Goal: Task Accomplishment & Management: Use online tool/utility

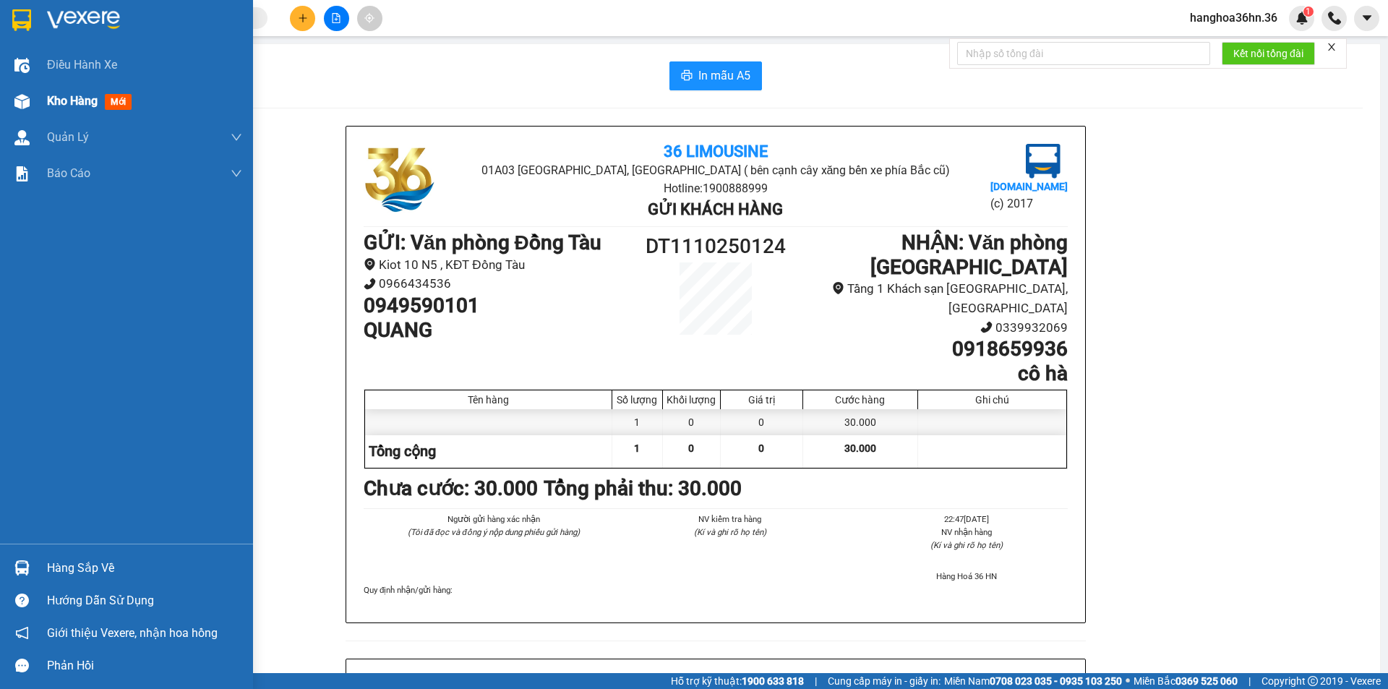
click at [53, 103] on span "Kho hàng" at bounding box center [72, 101] width 51 height 14
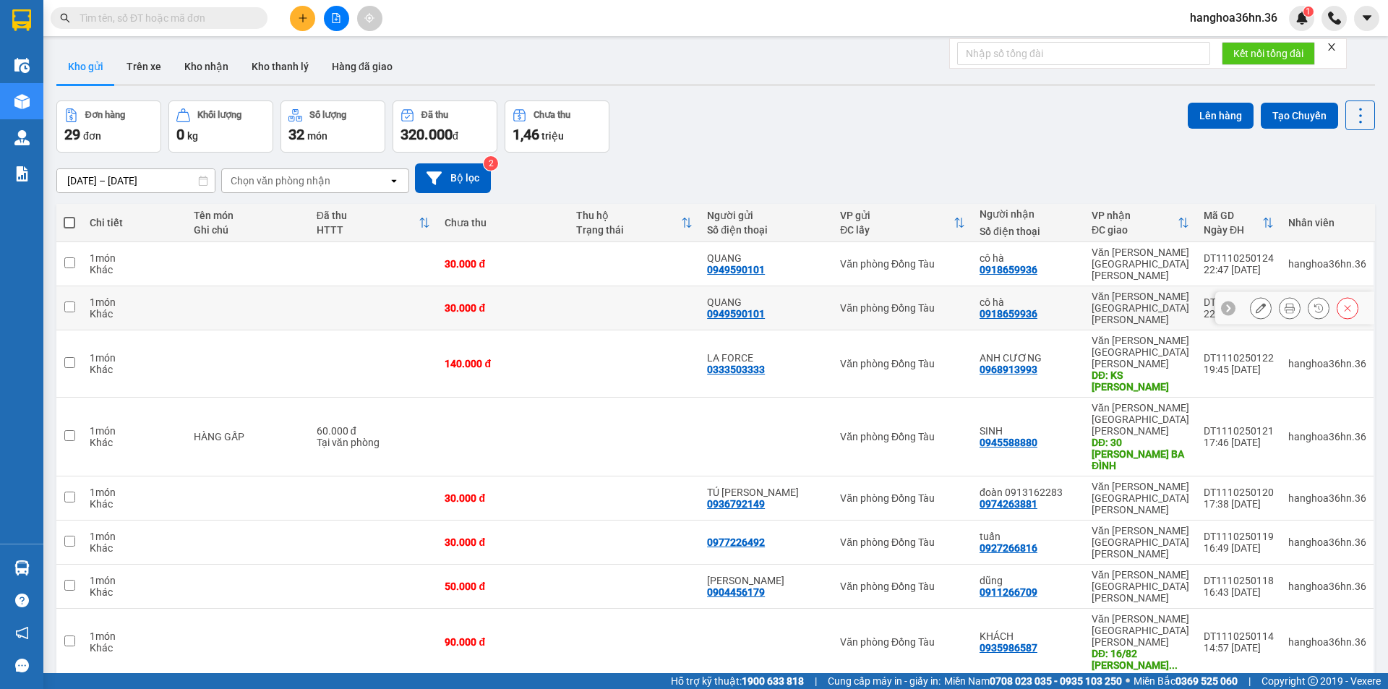
click at [1343, 303] on icon at bounding box center [1348, 308] width 10 height 10
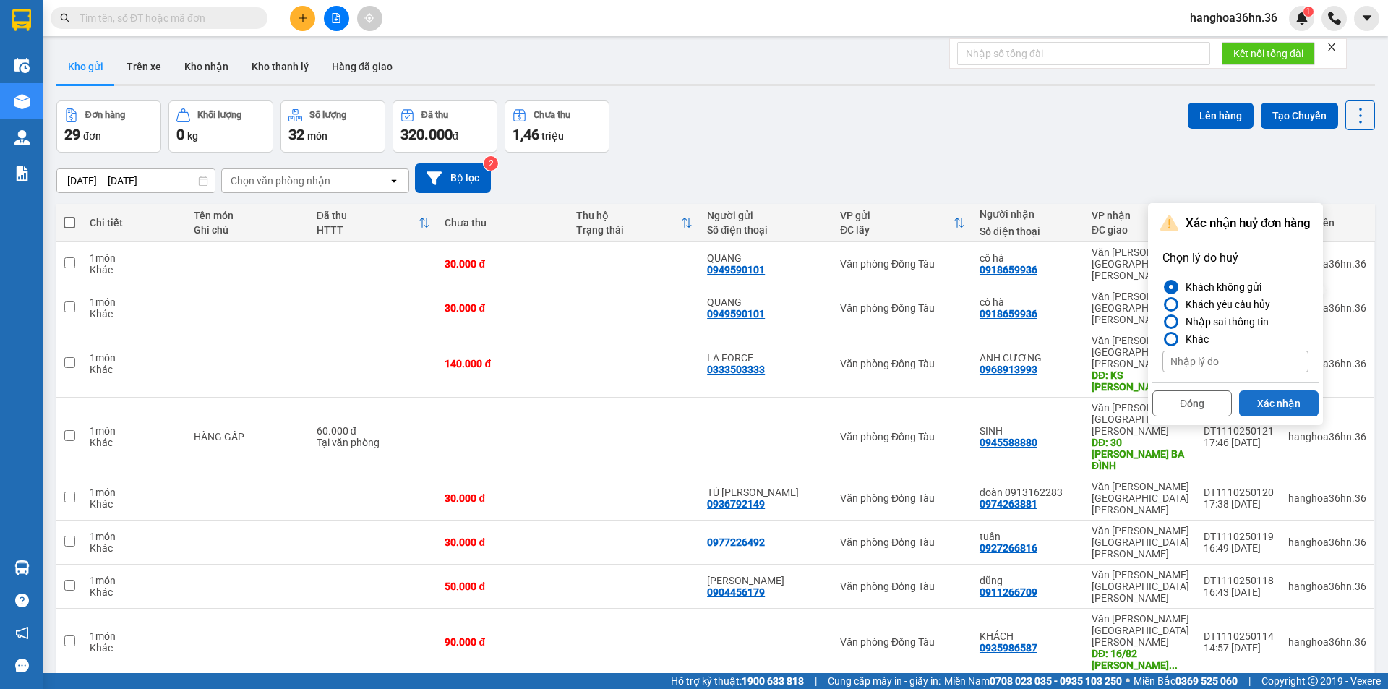
click at [1280, 401] on button "Xác nhận" at bounding box center [1279, 403] width 80 height 26
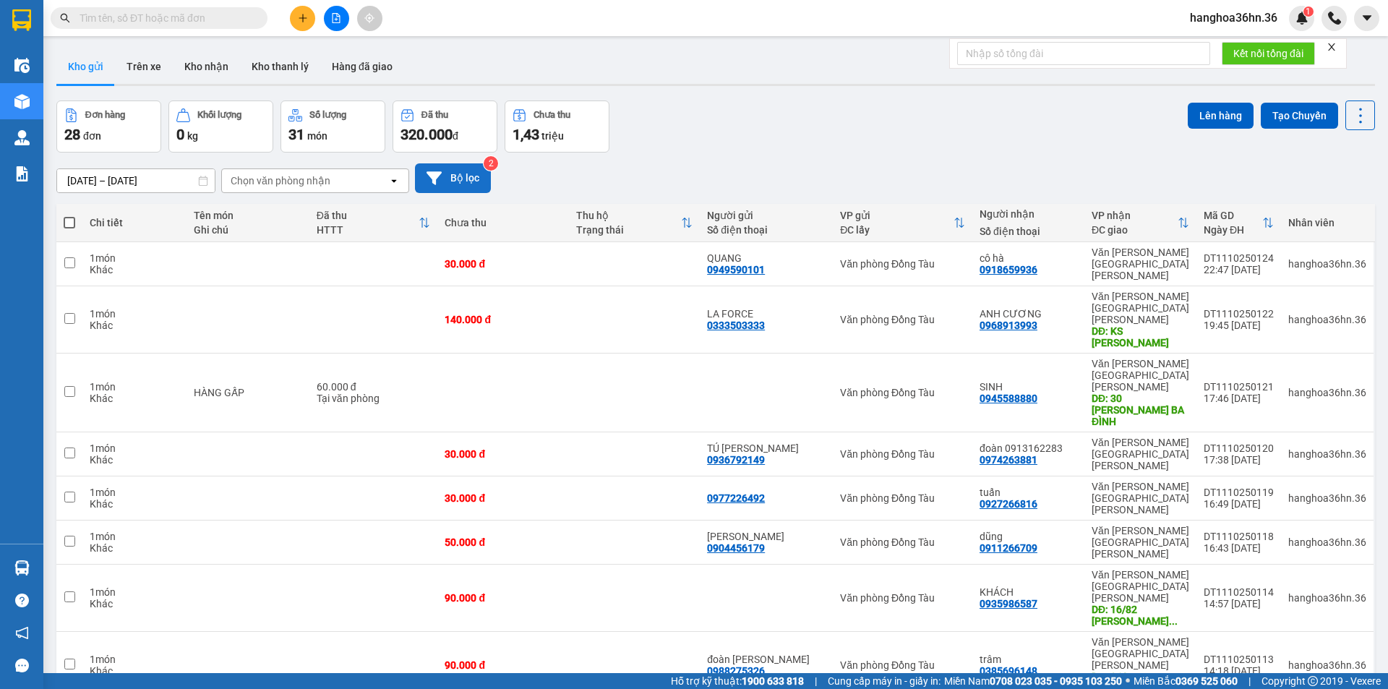
click at [450, 174] on button "Bộ lọc" at bounding box center [453, 178] width 76 height 30
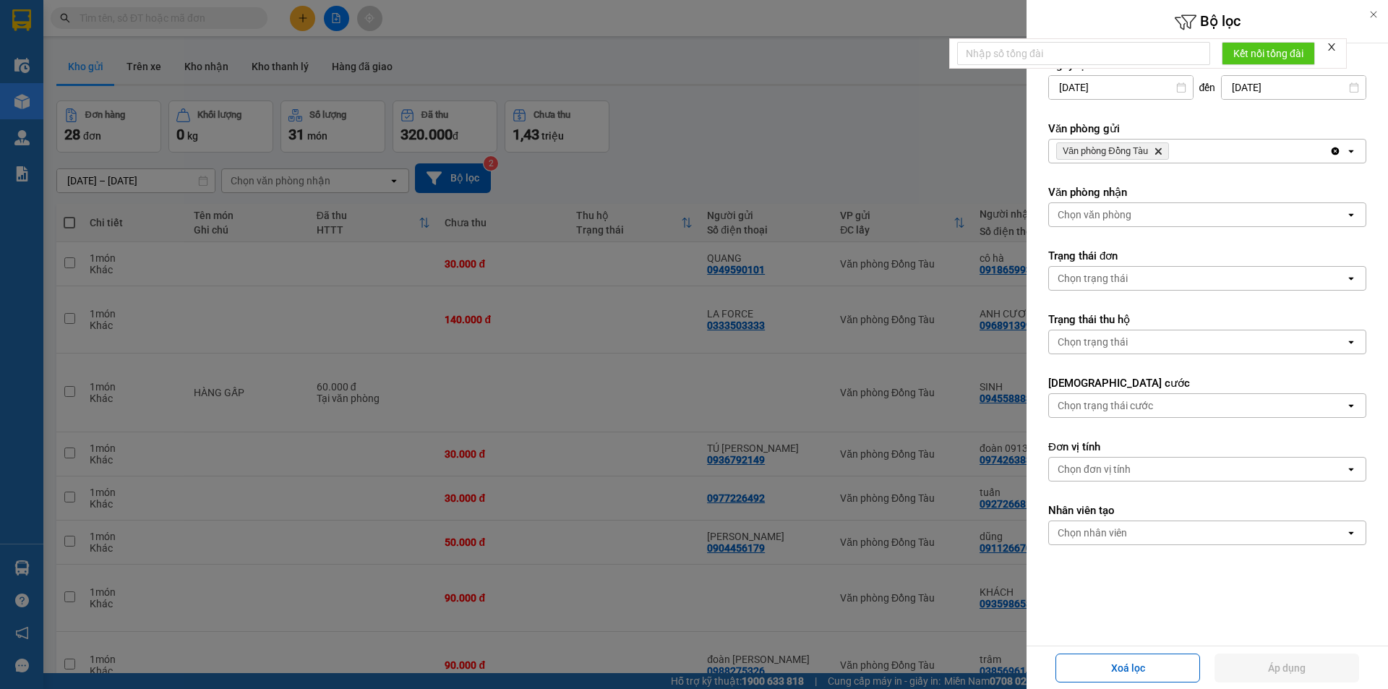
click at [1345, 147] on icon "open" at bounding box center [1351, 151] width 12 height 12
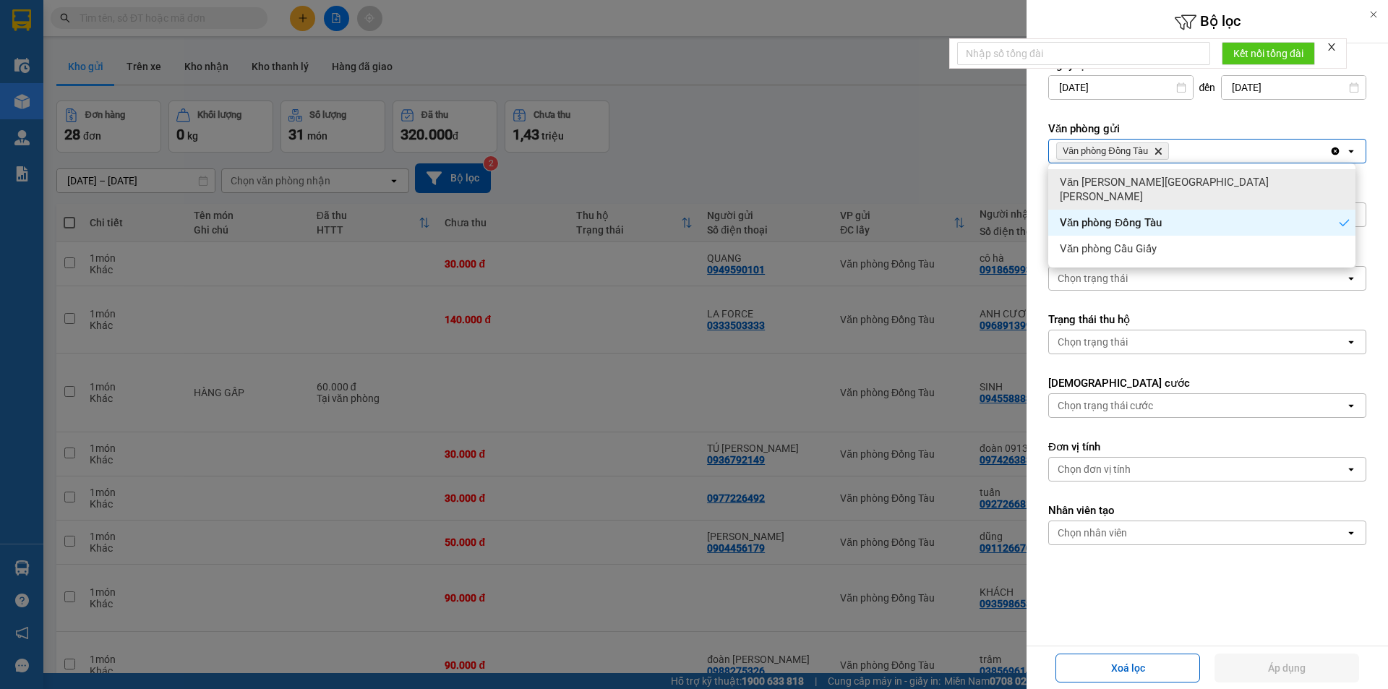
click at [1161, 182] on span "Văn [PERSON_NAME][GEOGRAPHIC_DATA][PERSON_NAME]" at bounding box center [1205, 189] width 290 height 29
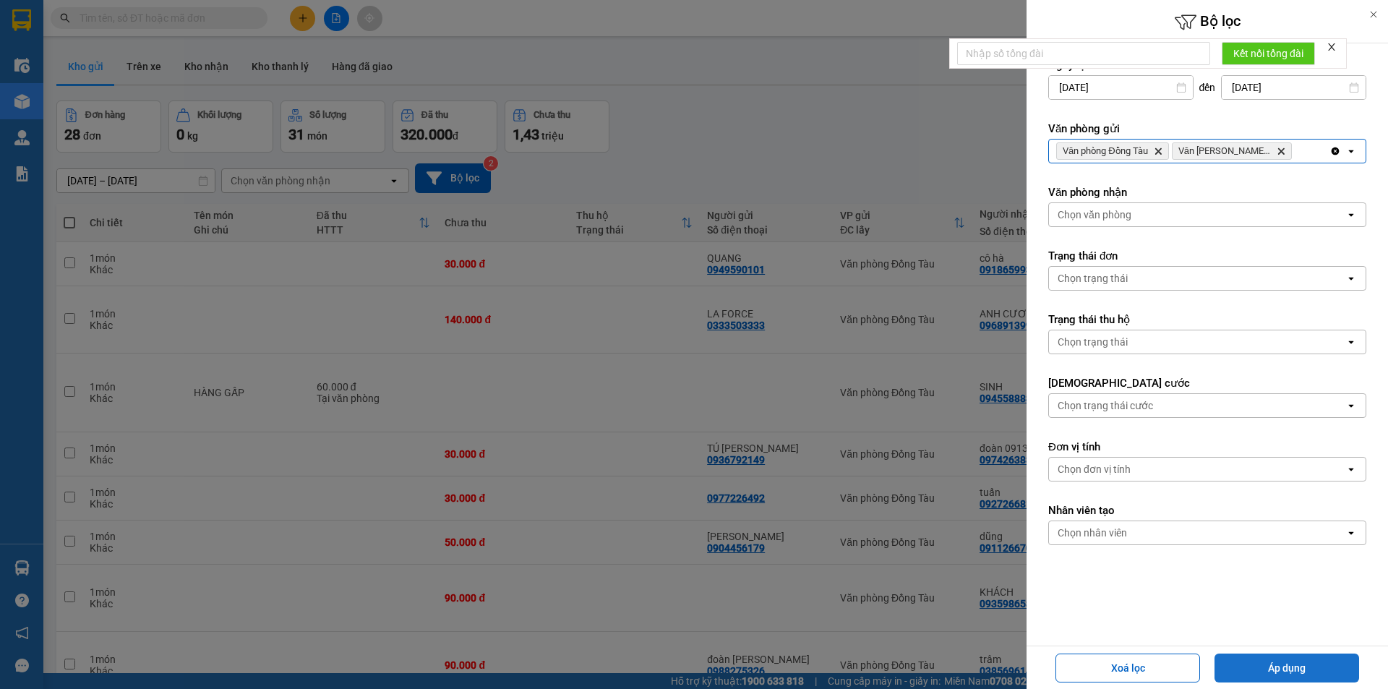
click at [1300, 668] on button "Áp dụng" at bounding box center [1287, 668] width 145 height 29
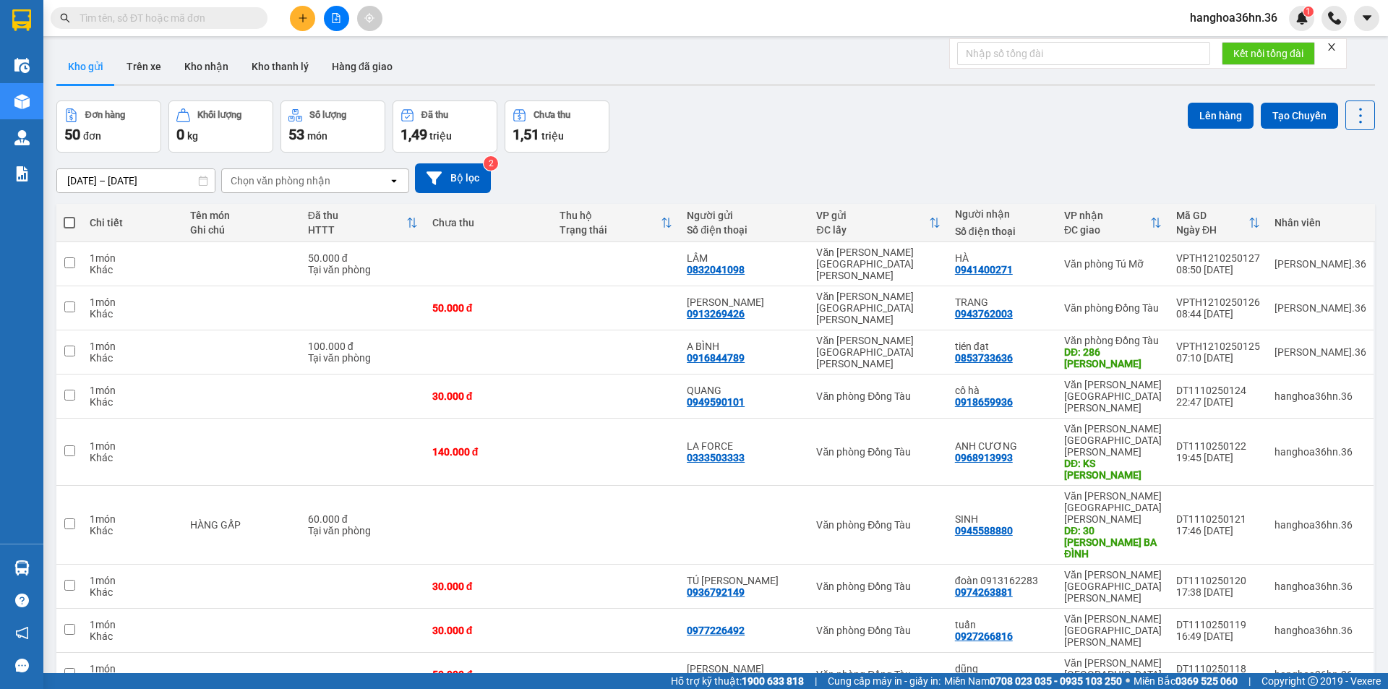
click at [145, 176] on input "[DATE] – [DATE]" at bounding box center [136, 180] width 158 height 23
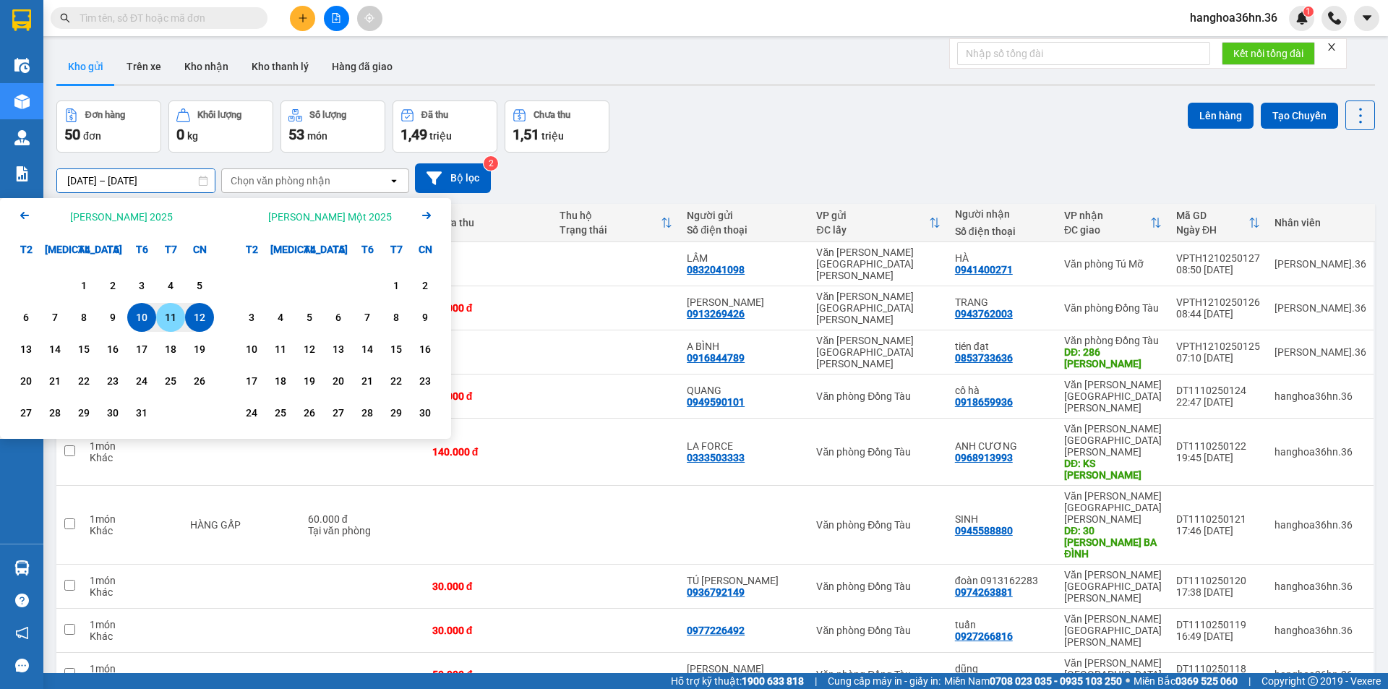
click at [176, 317] on div "11" at bounding box center [170, 317] width 20 height 17
click at [194, 314] on div "12" at bounding box center [199, 317] width 20 height 17
type input "[DATE] – [DATE]"
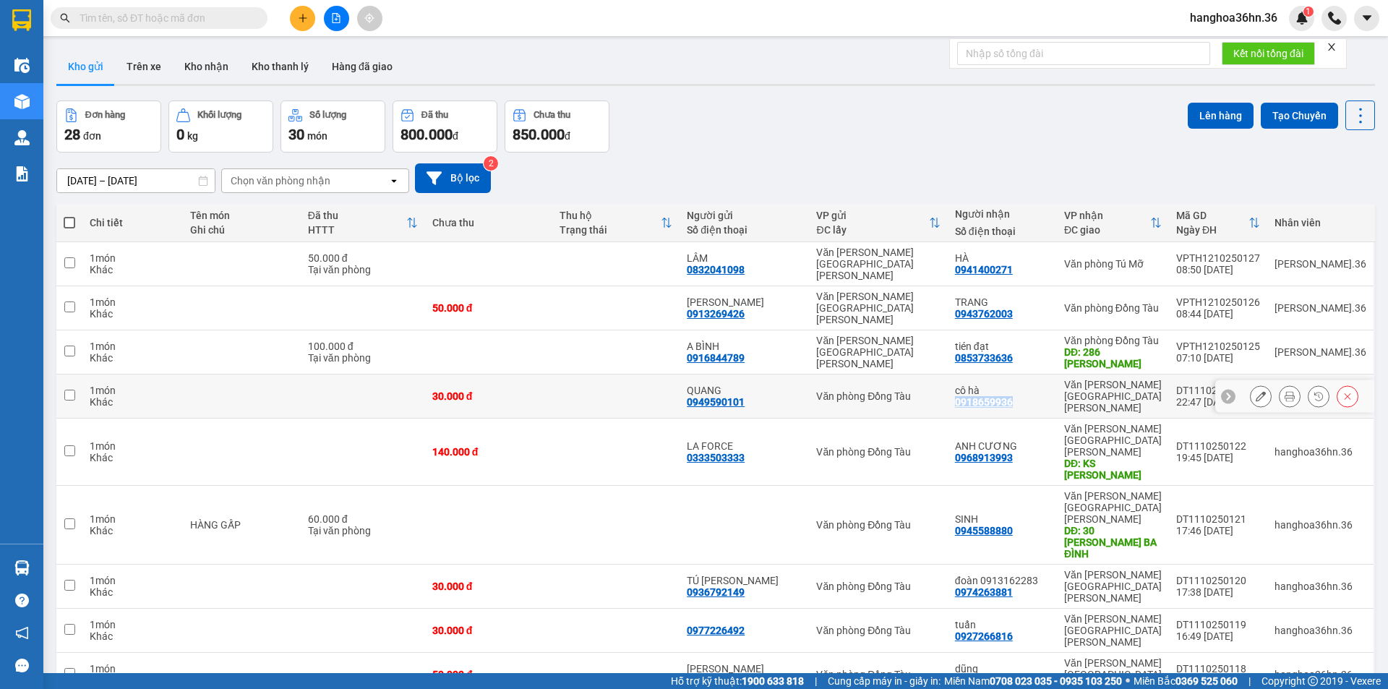
drag, startPoint x: 1026, startPoint y: 369, endPoint x: 969, endPoint y: 374, distance: 56.6
click at [969, 385] on div "cô hà 0918659936" at bounding box center [1002, 396] width 95 height 23
checkbox input "true"
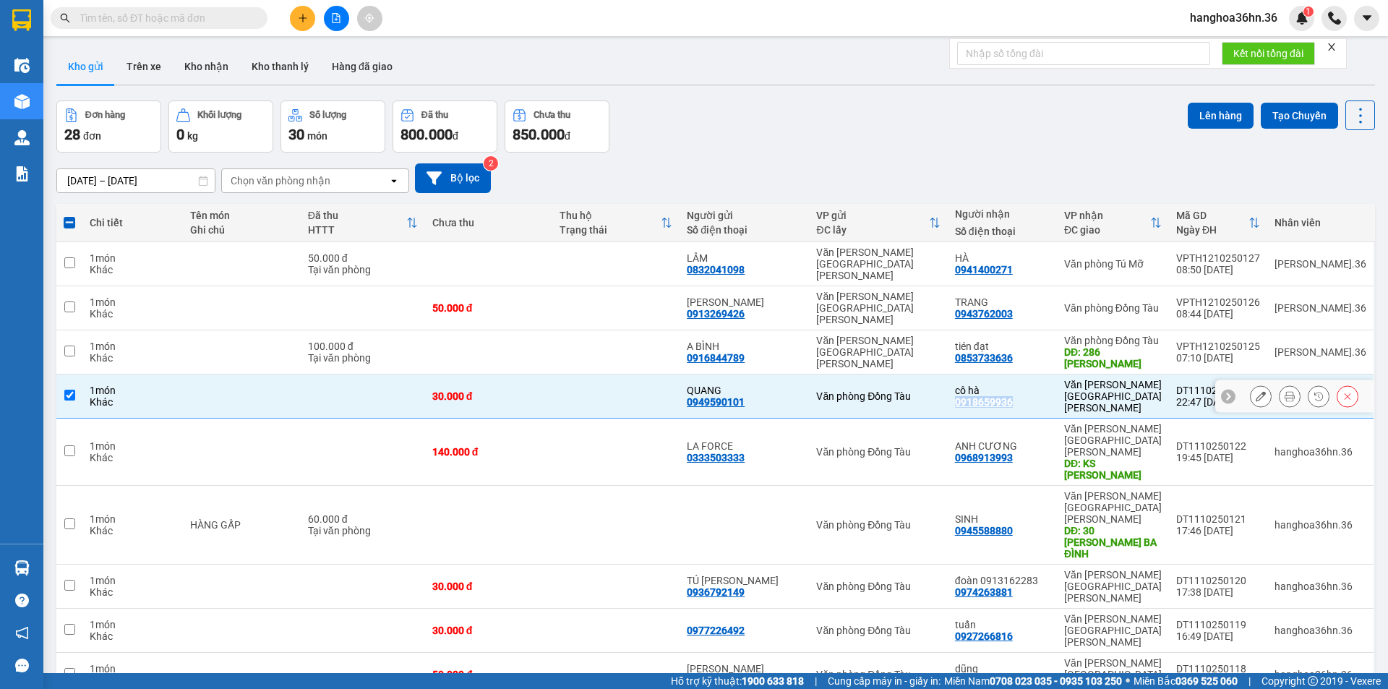
copy div "0918659936"
drag, startPoint x: 1030, startPoint y: 421, endPoint x: 967, endPoint y: 415, distance: 64.0
click at [967, 419] on td "[PERSON_NAME] 0968913993" at bounding box center [1002, 452] width 109 height 67
checkbox input "true"
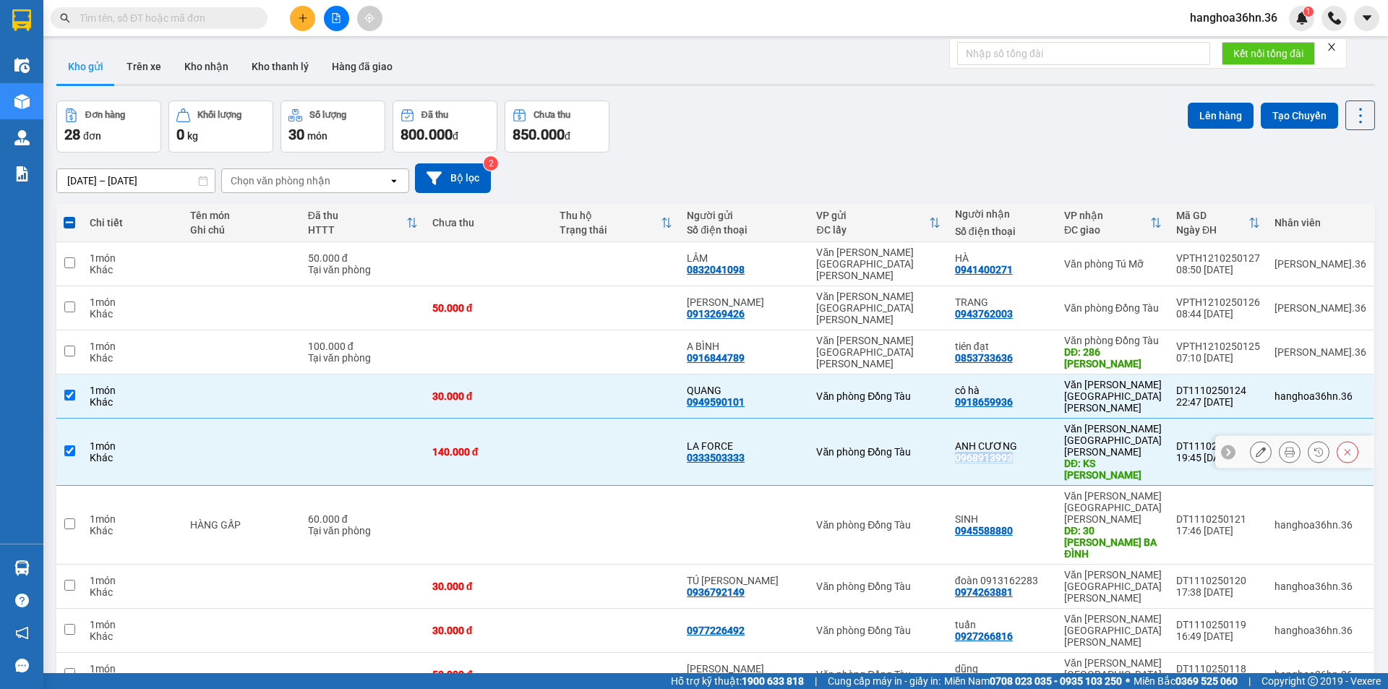
copy div "0968913993"
drag, startPoint x: 1019, startPoint y: 471, endPoint x: 968, endPoint y: 471, distance: 51.3
click at [968, 513] on div "SINH 0945588880" at bounding box center [1002, 524] width 95 height 23
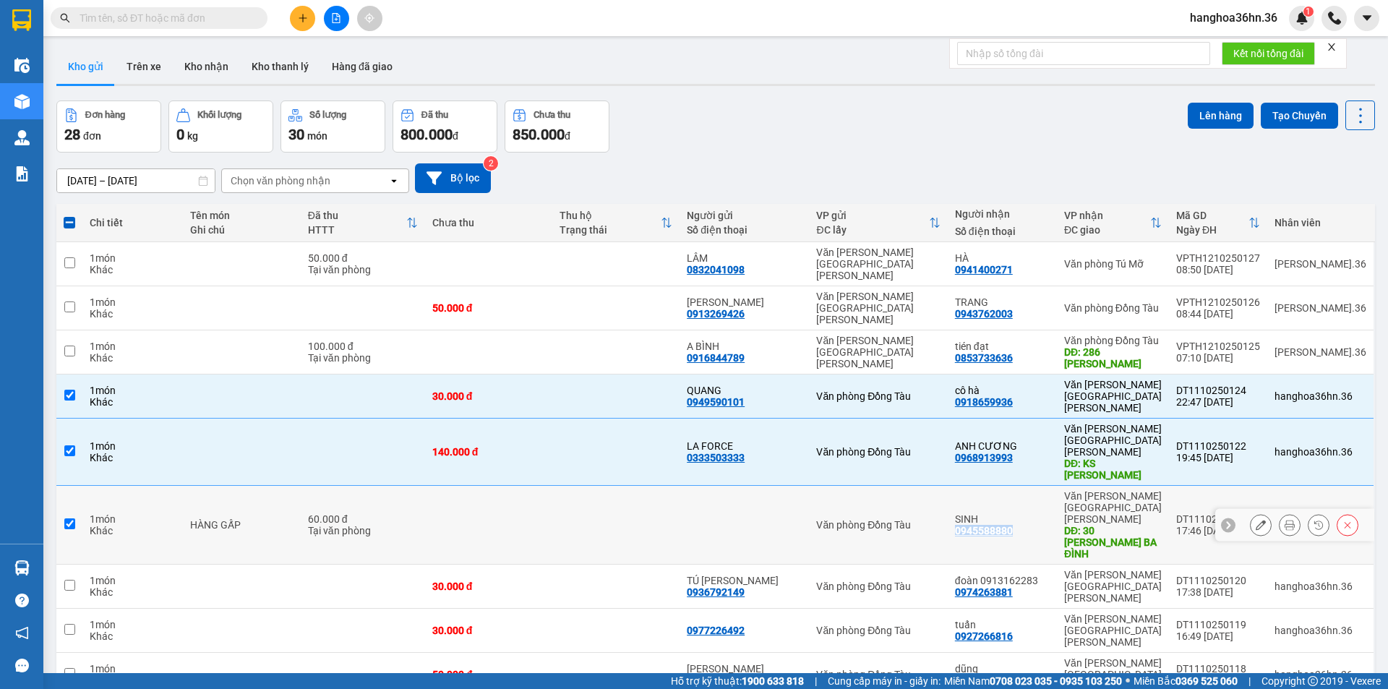
checkbox input "true"
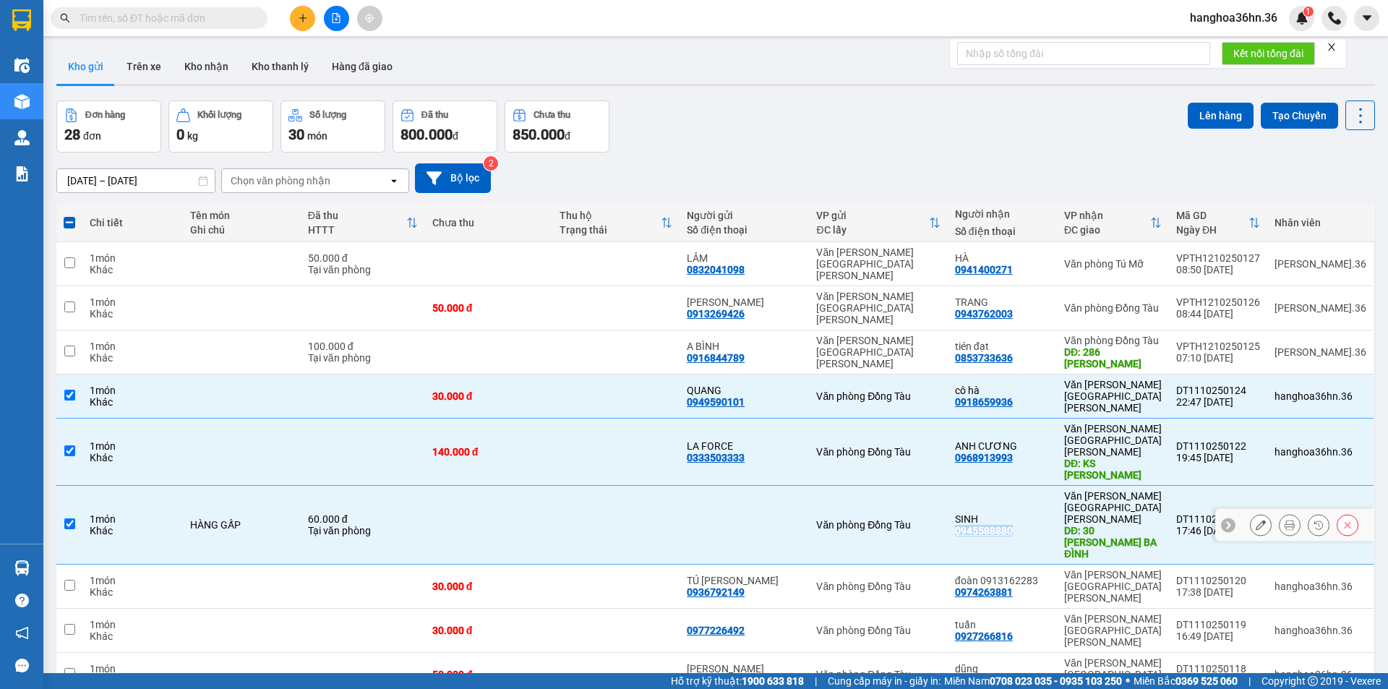
copy div "0945588880"
drag, startPoint x: 1027, startPoint y: 515, endPoint x: 969, endPoint y: 514, distance: 57.9
click at [969, 575] on div "đoàn 0913162283 0974263881" at bounding box center [1002, 586] width 95 height 23
checkbox input "true"
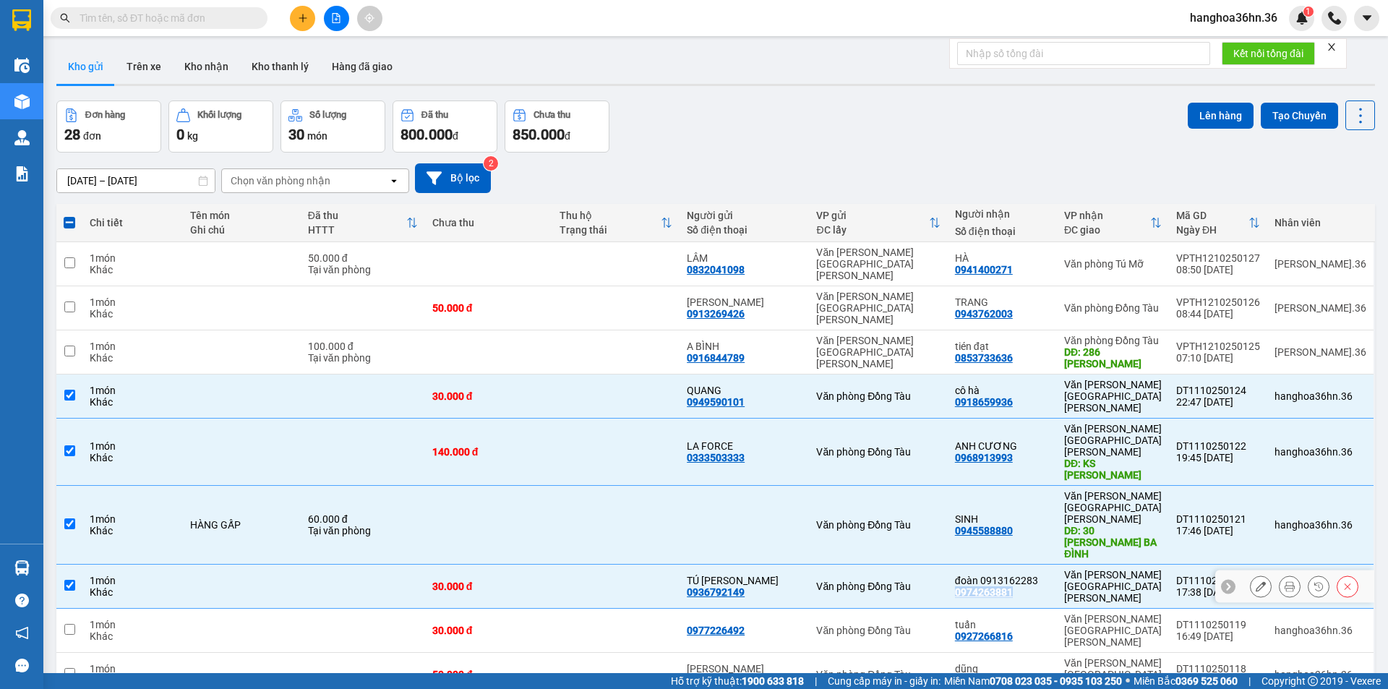
copy div "0974263881"
drag, startPoint x: 1027, startPoint y: 549, endPoint x: 972, endPoint y: 551, distance: 55.0
click at [967, 619] on div "[PERSON_NAME] 0927266816" at bounding box center [1002, 630] width 95 height 23
checkbox input "true"
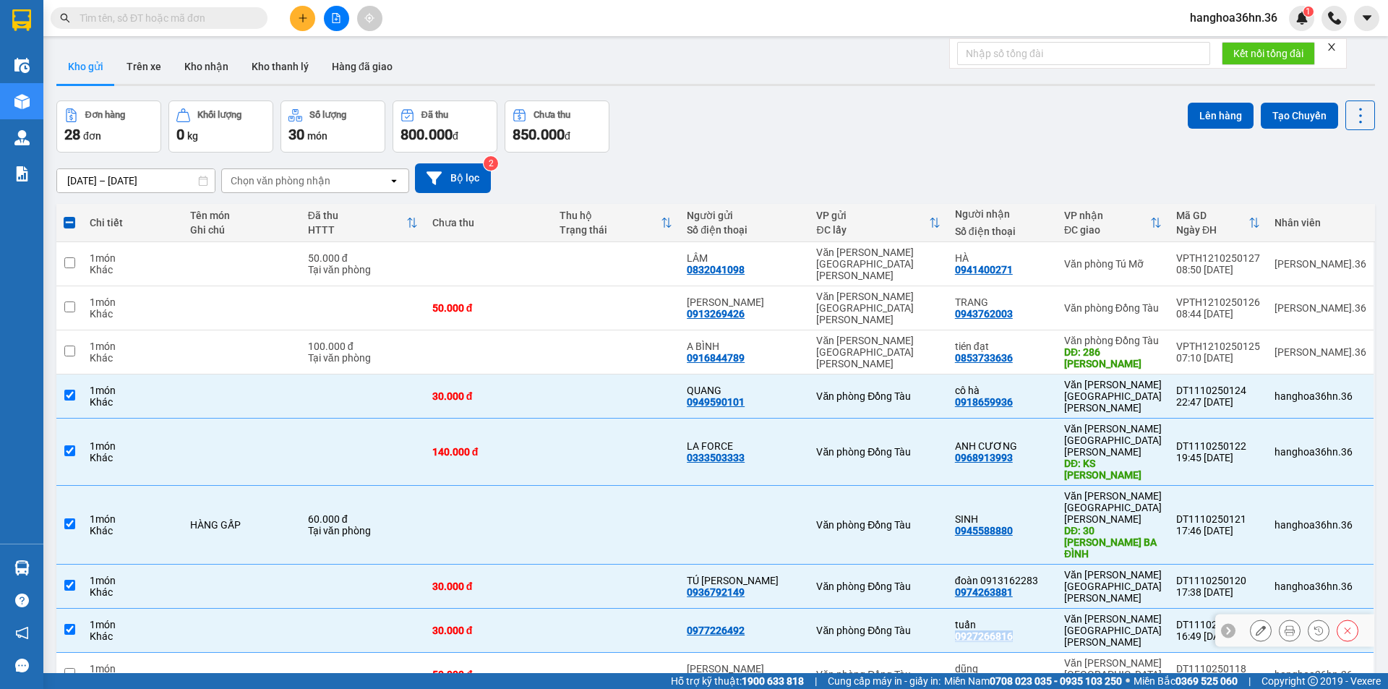
copy div "0927266816"
drag, startPoint x: 1027, startPoint y: 578, endPoint x: 969, endPoint y: 582, distance: 58.0
click at [969, 663] on div "[PERSON_NAME] 0911266709" at bounding box center [1002, 674] width 95 height 23
checkbox input "true"
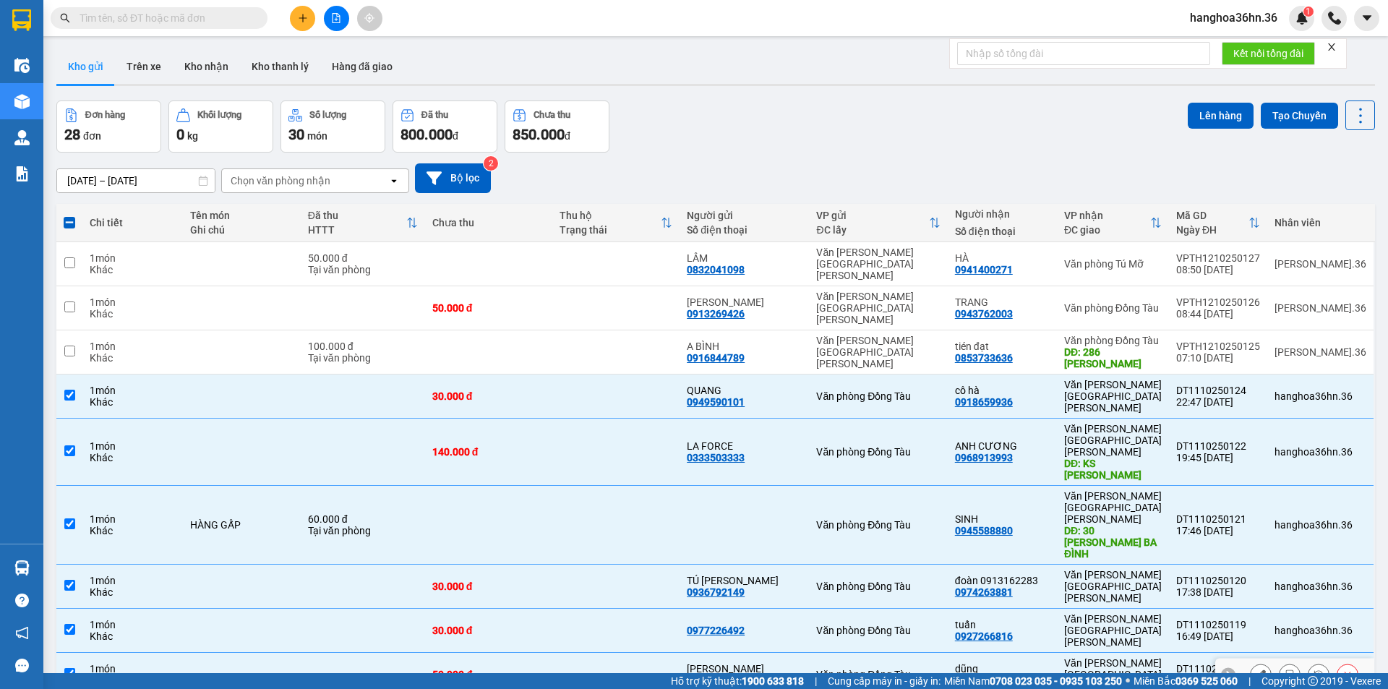
copy div "0911266709"
drag, startPoint x: 1034, startPoint y: 609, endPoint x: 967, endPoint y: 613, distance: 67.3
checkbox input "true"
copy div "0899622589"
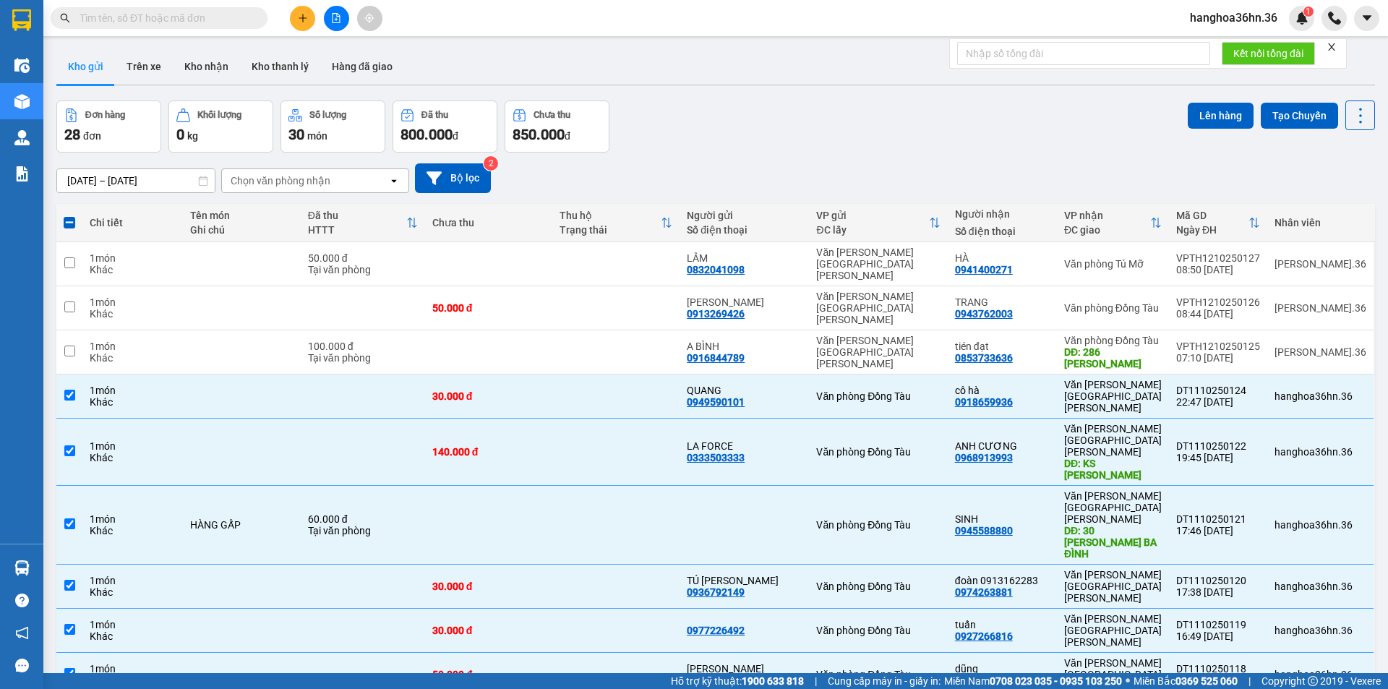
checkbox input "false"
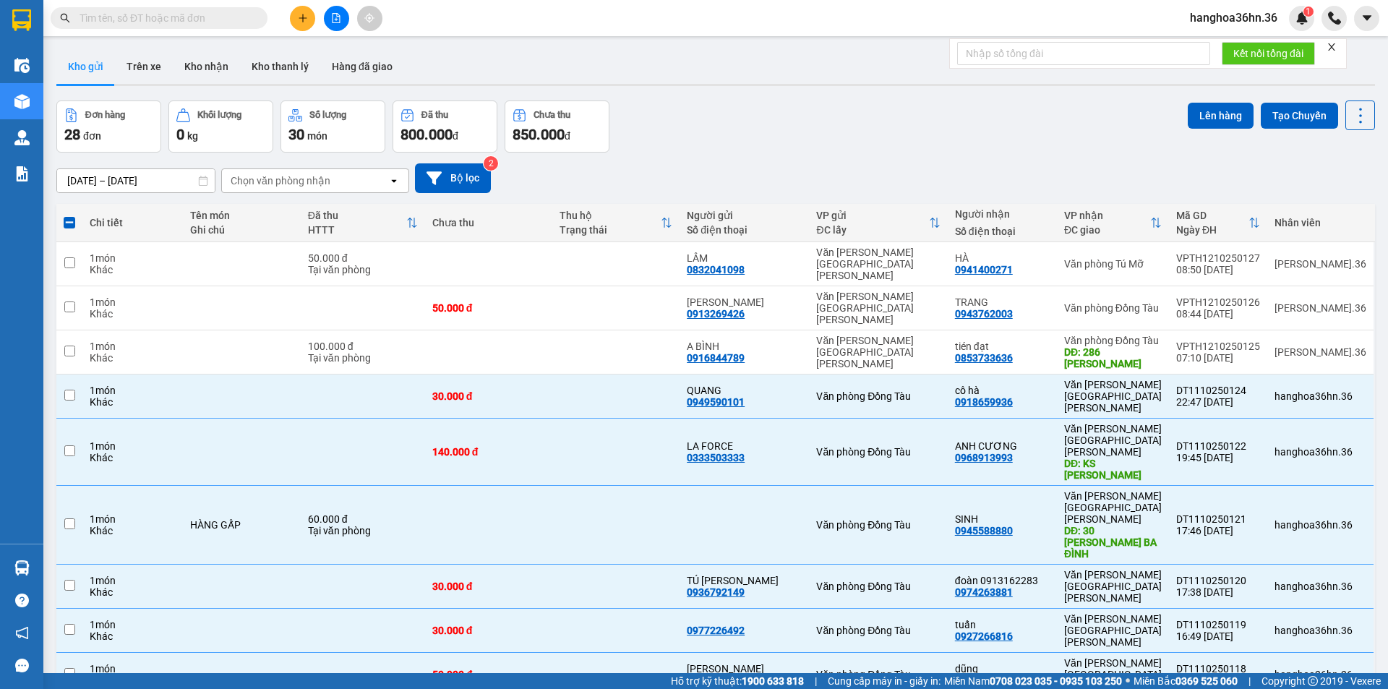
checkbox input "false"
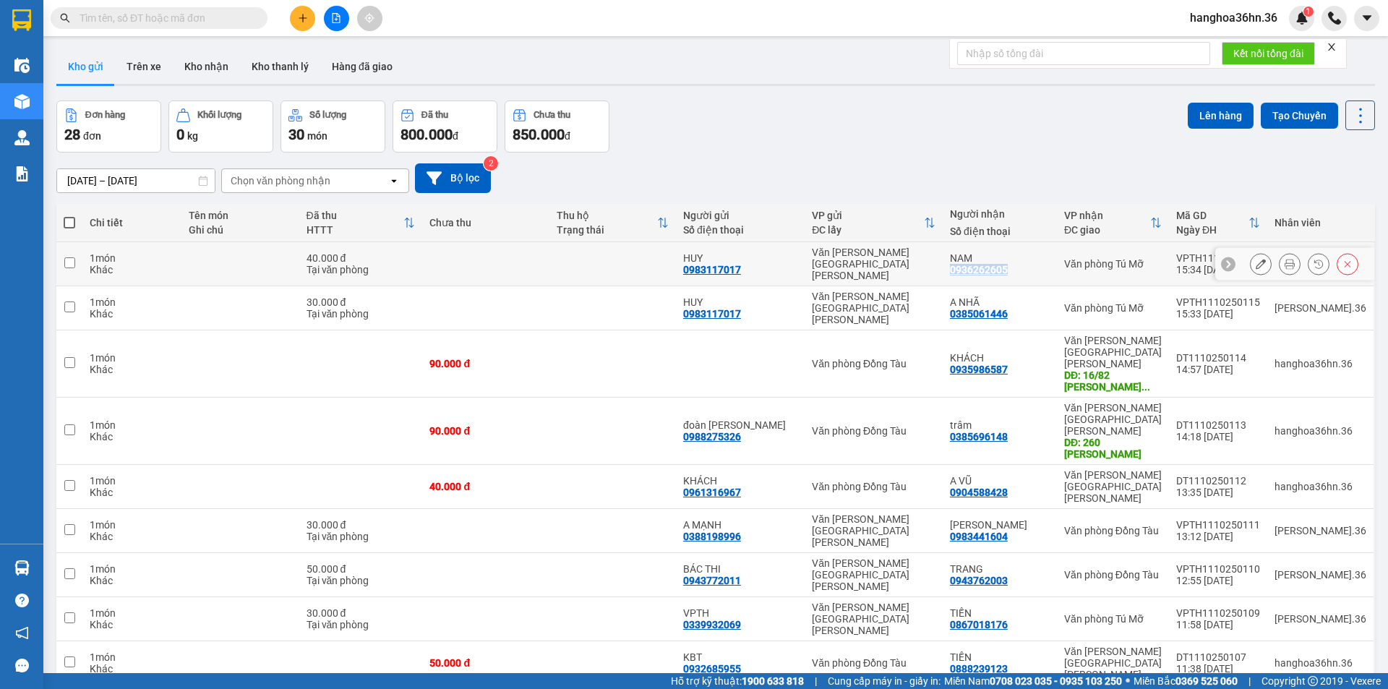
drag, startPoint x: 1028, startPoint y: 263, endPoint x: 969, endPoint y: 265, distance: 58.6
click at [969, 265] on div "NAM 0936262605" at bounding box center [1000, 263] width 100 height 23
checkbox input "true"
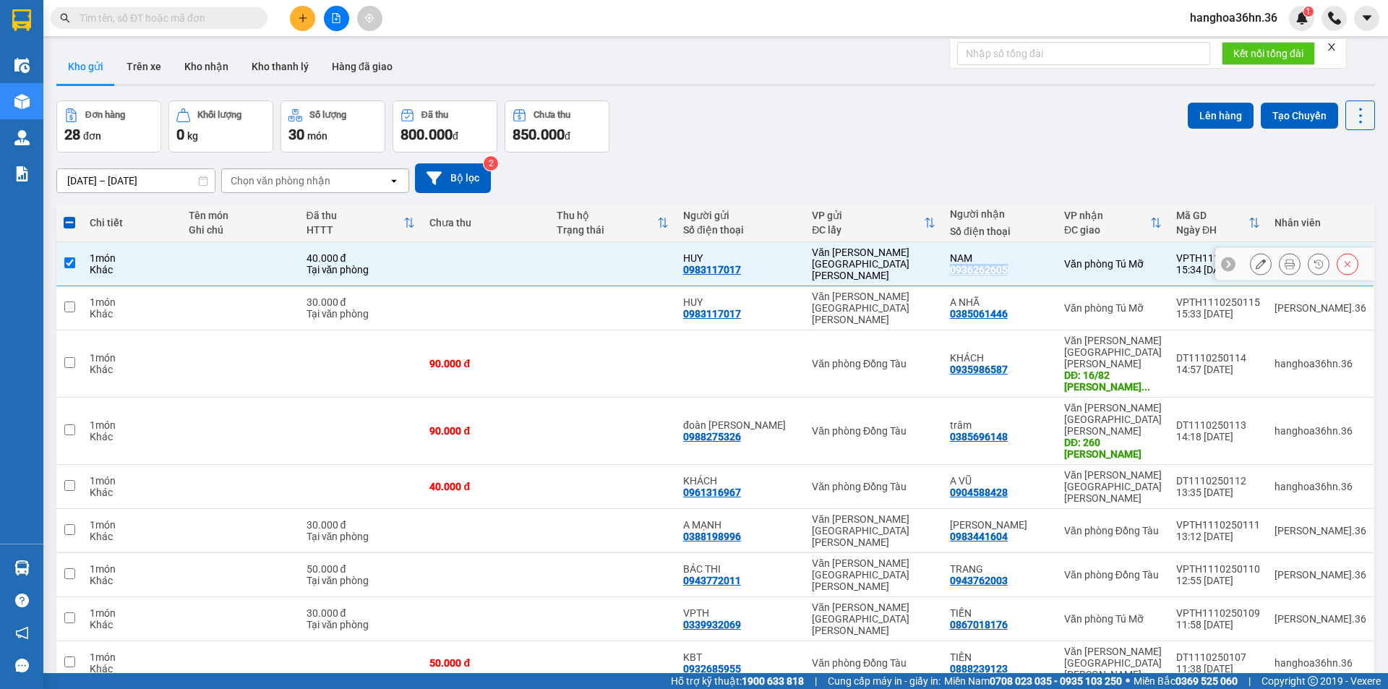
copy div "0936262605"
drag, startPoint x: 1028, startPoint y: 294, endPoint x: 988, endPoint y: 296, distance: 40.5
click at [965, 298] on td "A NHÃ 0385061446" at bounding box center [1000, 308] width 114 height 44
checkbox input "true"
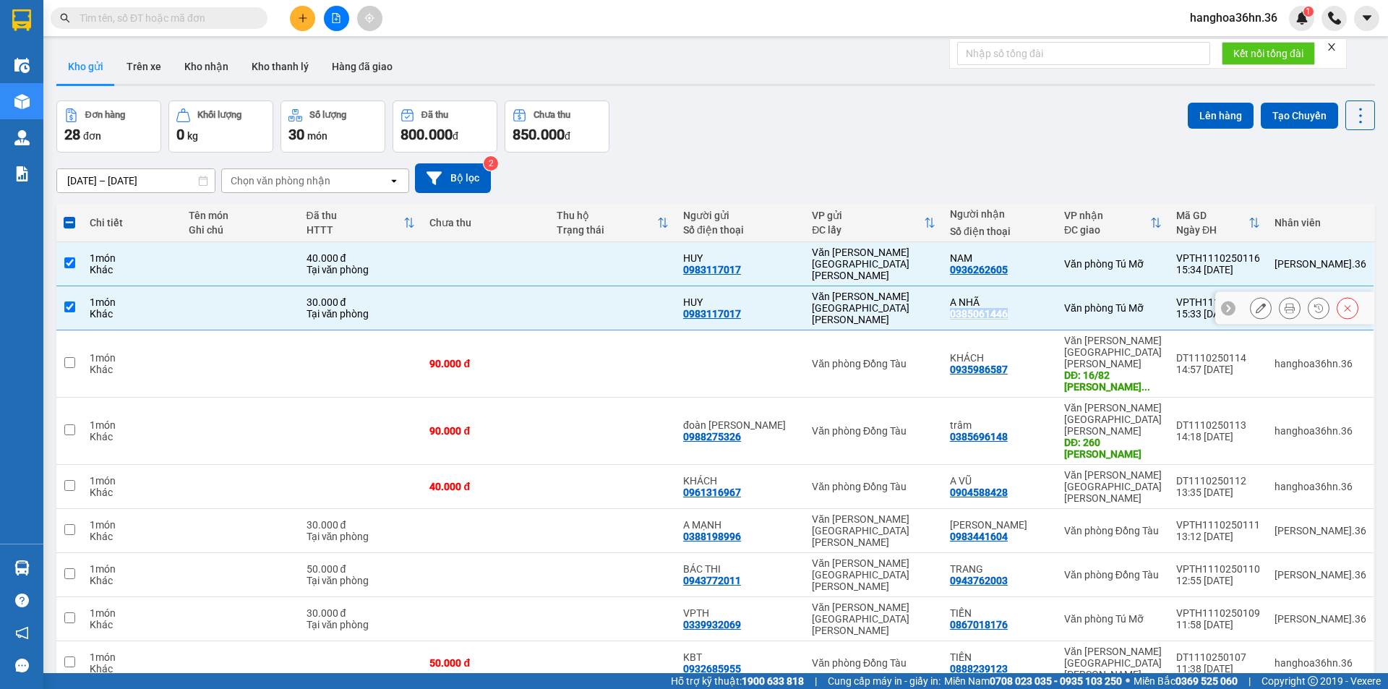
copy div "0385061446"
drag, startPoint x: 1029, startPoint y: 339, endPoint x: 969, endPoint y: 341, distance: 60.0
click at [969, 352] on div "KHÁCH 0935986587" at bounding box center [1000, 363] width 100 height 23
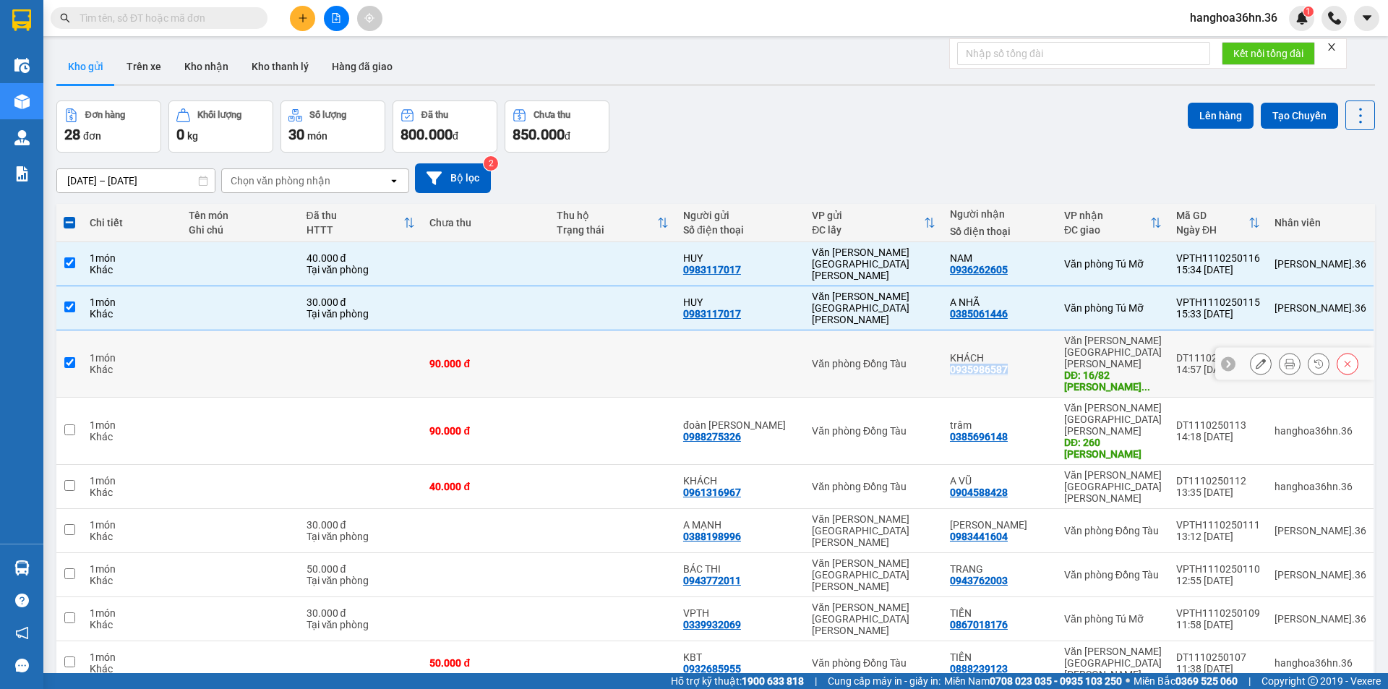
checkbox input "true"
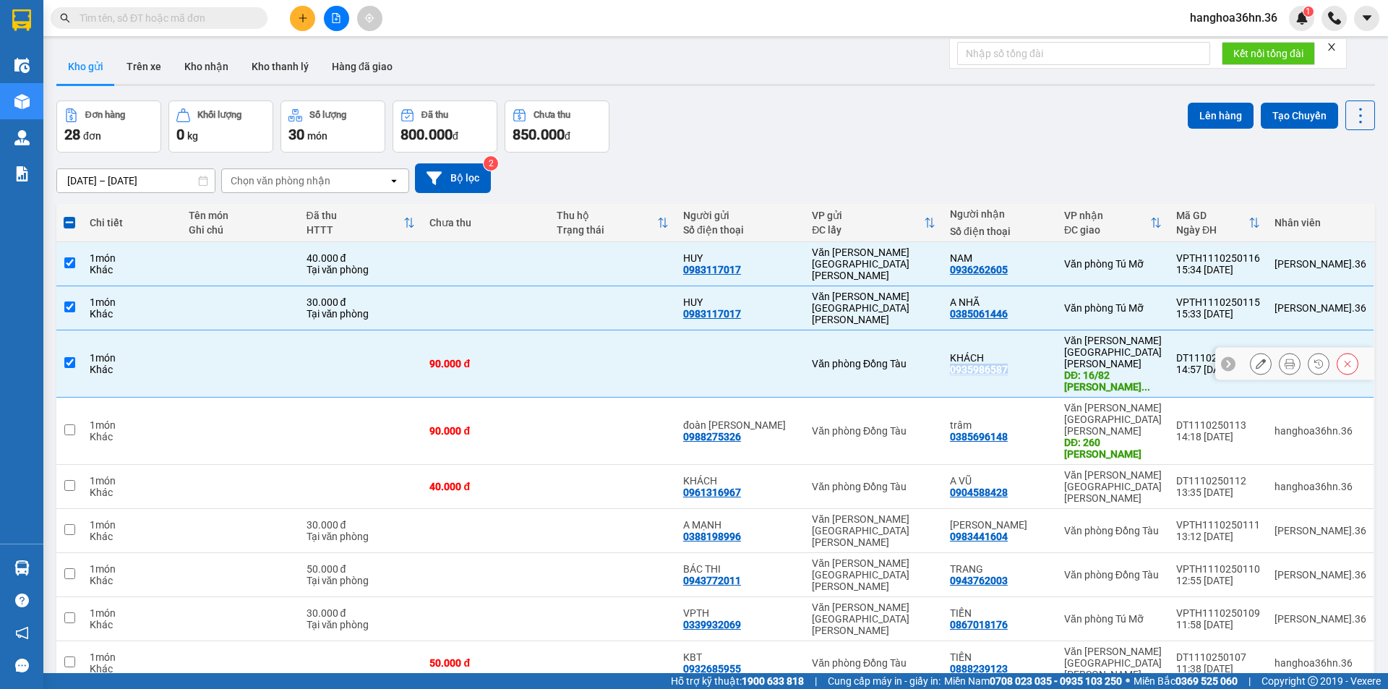
copy div "0935986587"
drag, startPoint x: 1027, startPoint y: 390, endPoint x: 970, endPoint y: 388, distance: 56.4
click at [970, 419] on div "trâm 0385696148" at bounding box center [1000, 430] width 100 height 23
checkbox input "true"
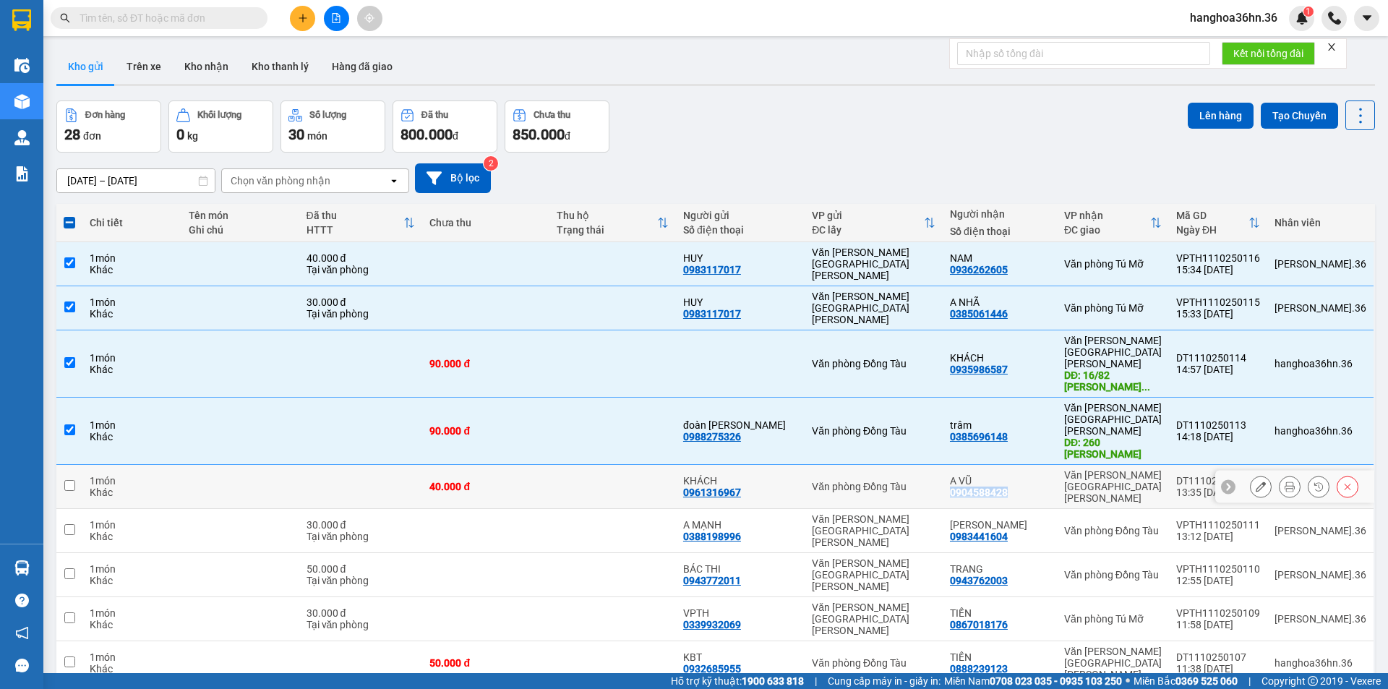
drag, startPoint x: 1029, startPoint y: 430, endPoint x: 969, endPoint y: 427, distance: 60.1
click at [969, 475] on div "A VŨ 0904588428" at bounding box center [1000, 486] width 100 height 23
checkbox input "true"
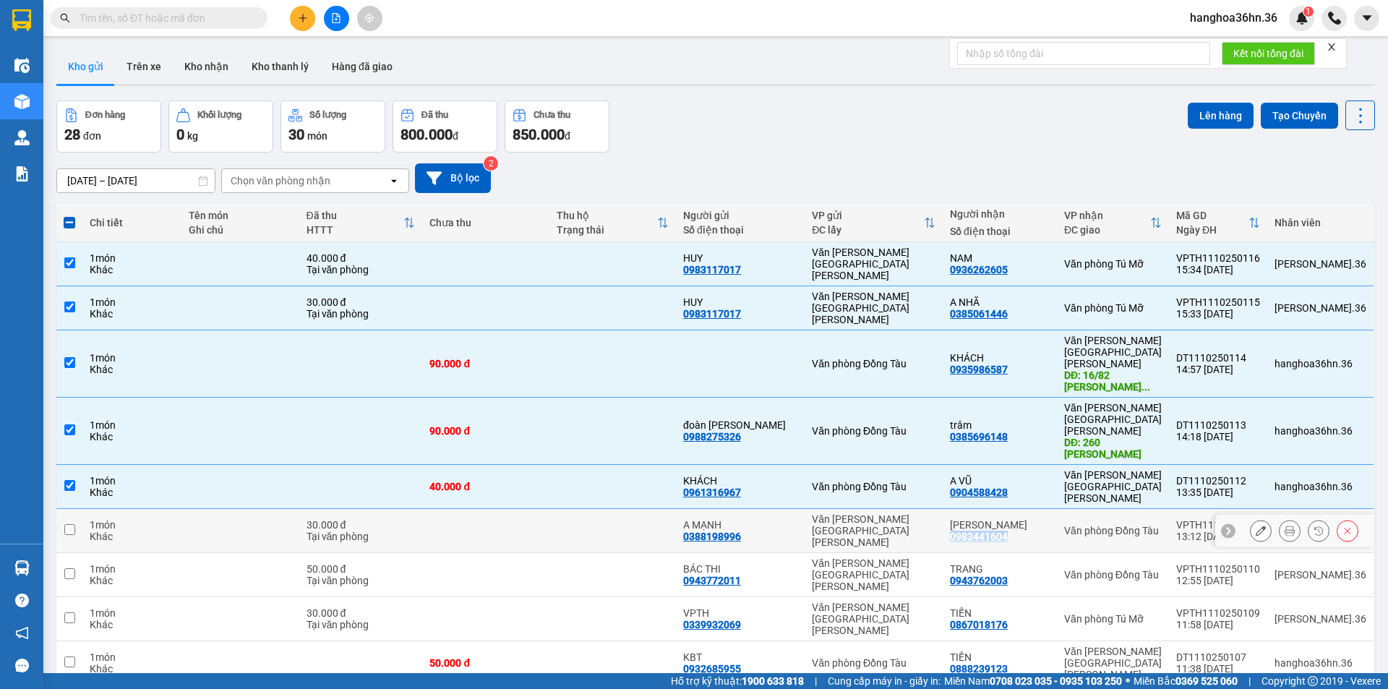
drag, startPoint x: 1025, startPoint y: 456, endPoint x: 969, endPoint y: 460, distance: 56.5
click at [969, 519] on div "C [PERSON_NAME] 0983441604" at bounding box center [1000, 530] width 100 height 23
checkbox input "true"
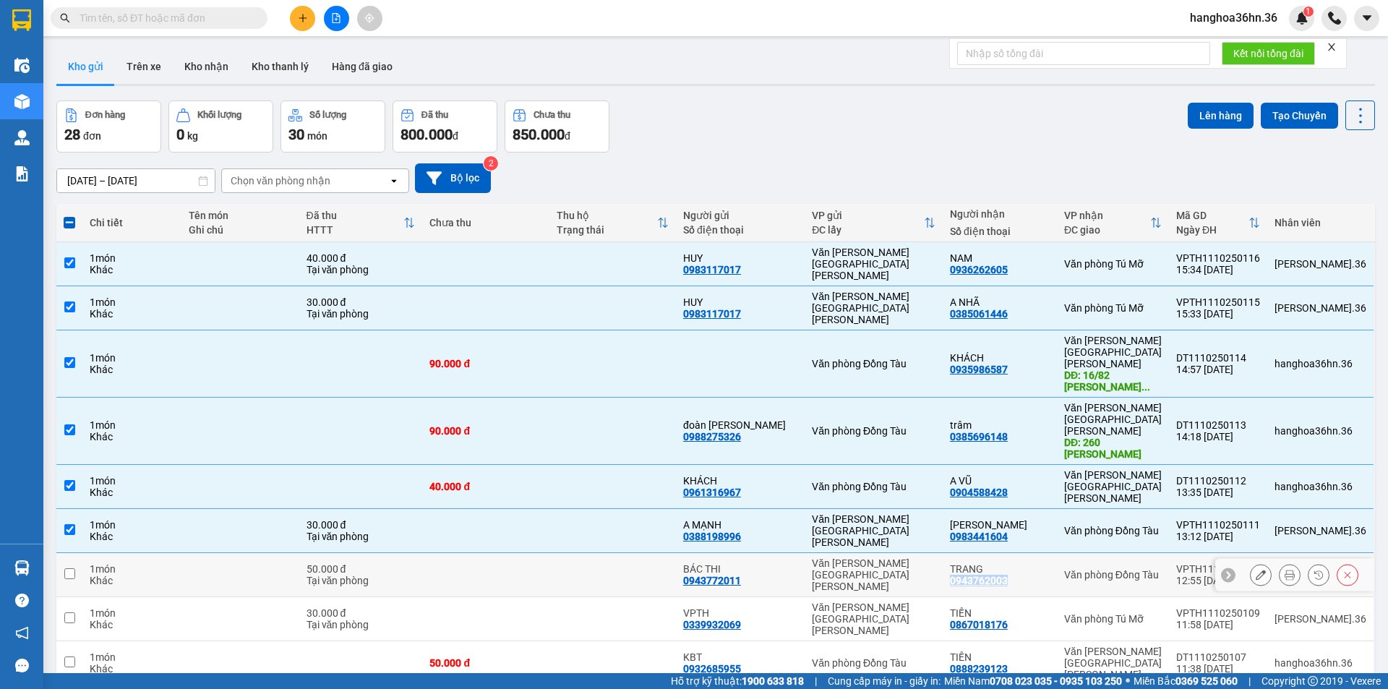
drag, startPoint x: 1037, startPoint y: 495, endPoint x: 969, endPoint y: 495, distance: 67.2
click at [969, 563] on div "TRANG 0943762003" at bounding box center [1000, 574] width 100 height 23
checkbox input "true"
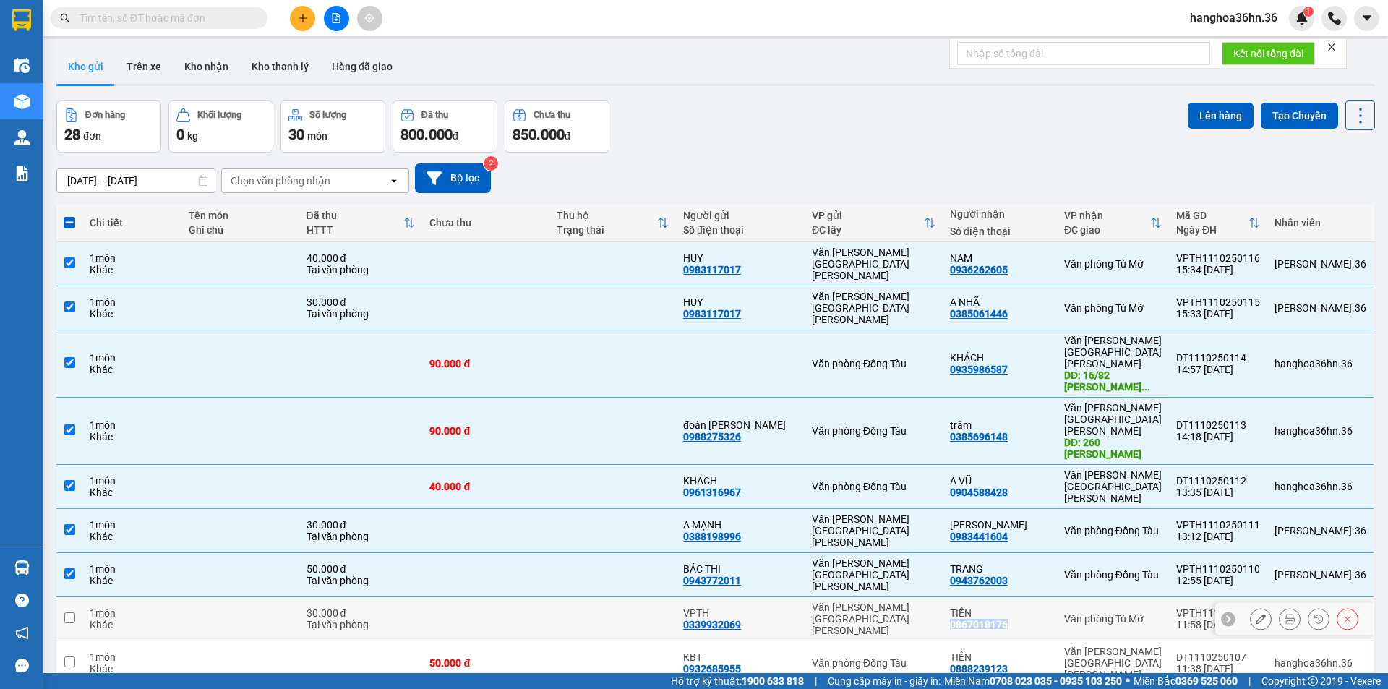
drag, startPoint x: 1029, startPoint y: 528, endPoint x: 968, endPoint y: 527, distance: 61.5
click at [968, 607] on div "TIẾN 0867018176" at bounding box center [1000, 618] width 100 height 23
checkbox input "true"
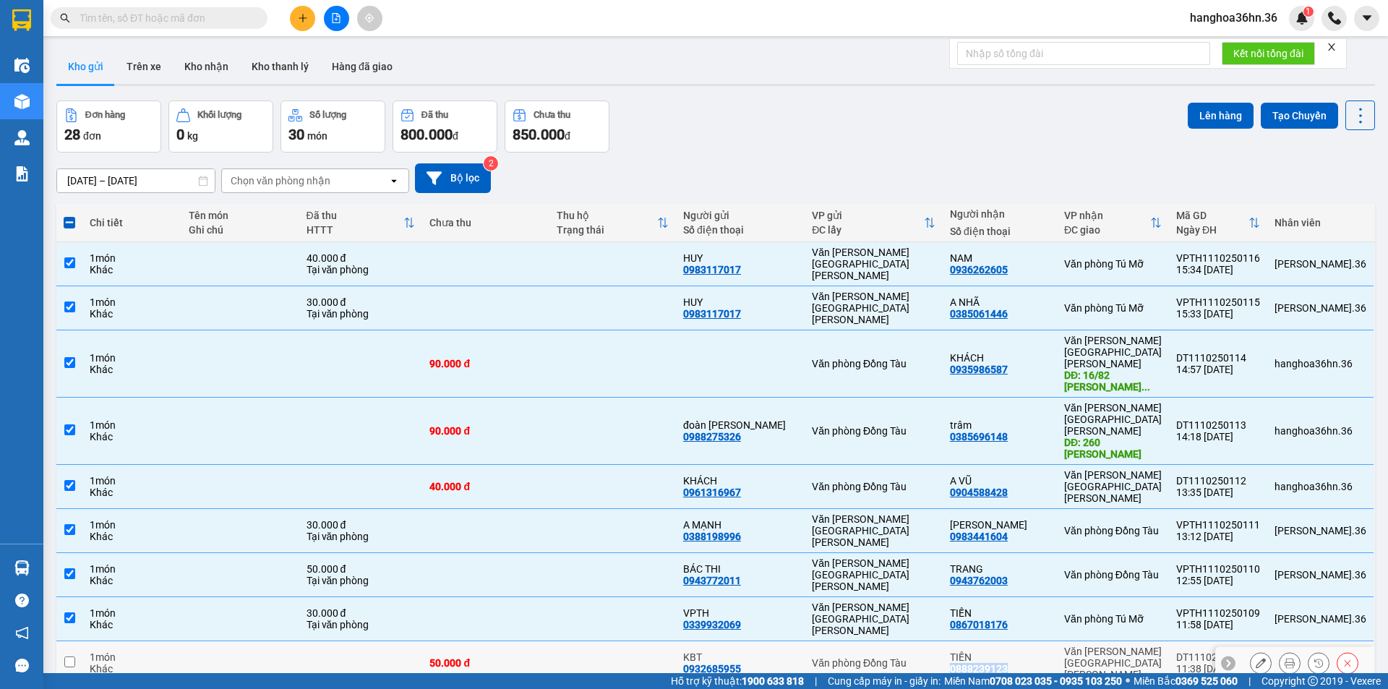
drag, startPoint x: 1026, startPoint y: 558, endPoint x: 969, endPoint y: 560, distance: 56.4
click at [969, 651] on div "TIẾN 0888239123" at bounding box center [1000, 662] width 100 height 23
checkbox input "true"
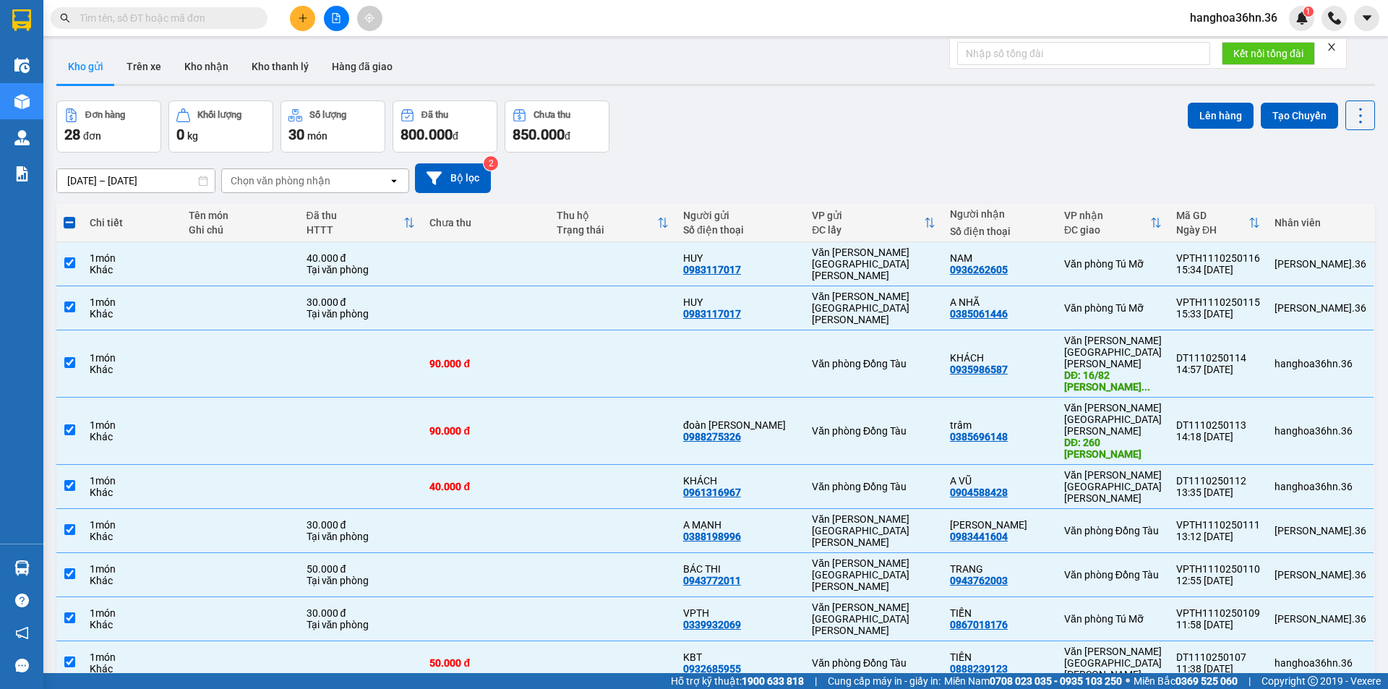
drag, startPoint x: 1029, startPoint y: 592, endPoint x: 967, endPoint y: 588, distance: 62.3
checkbox input "true"
checkbox input "false"
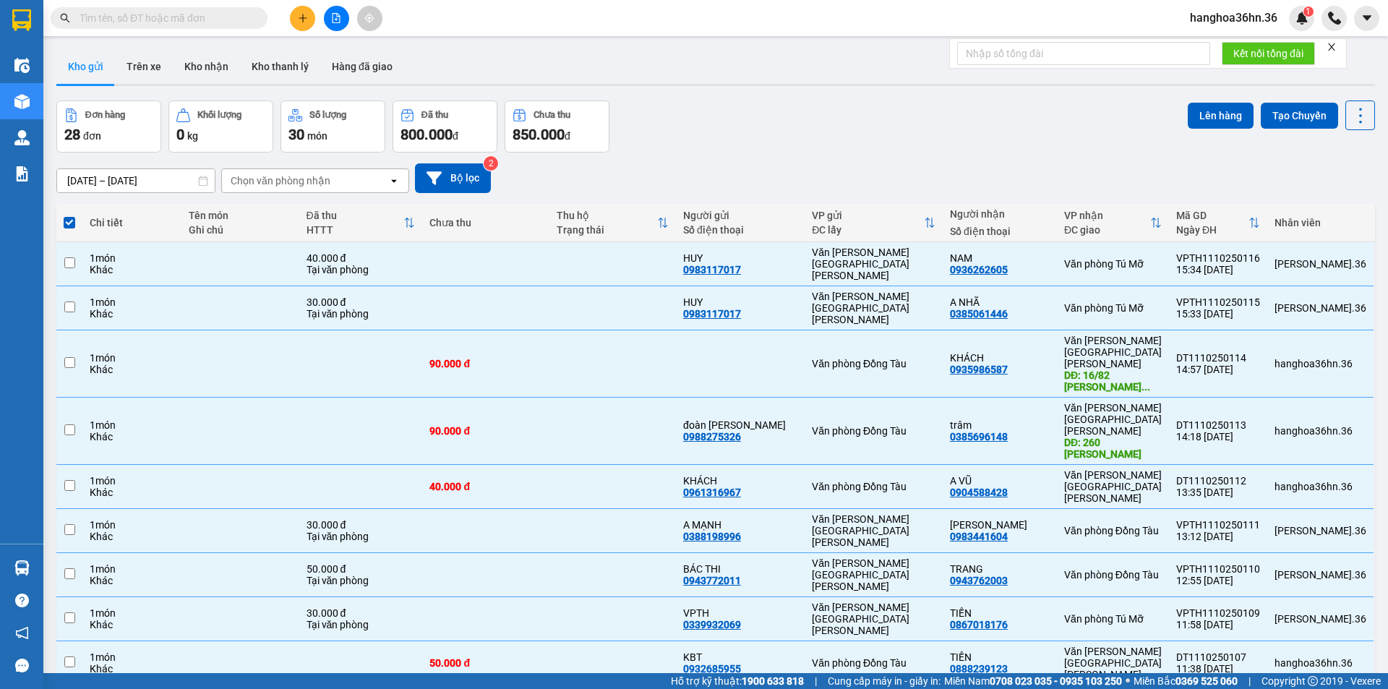
checkbox input "false"
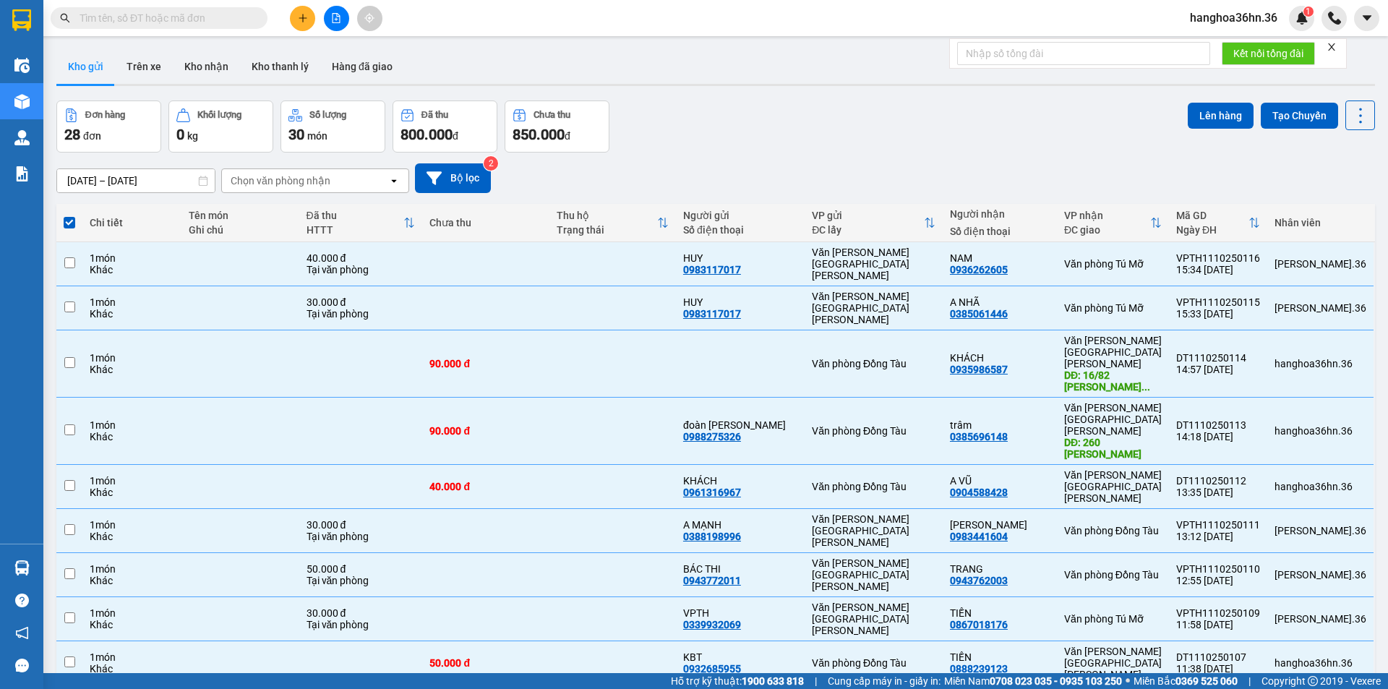
checkbox input "false"
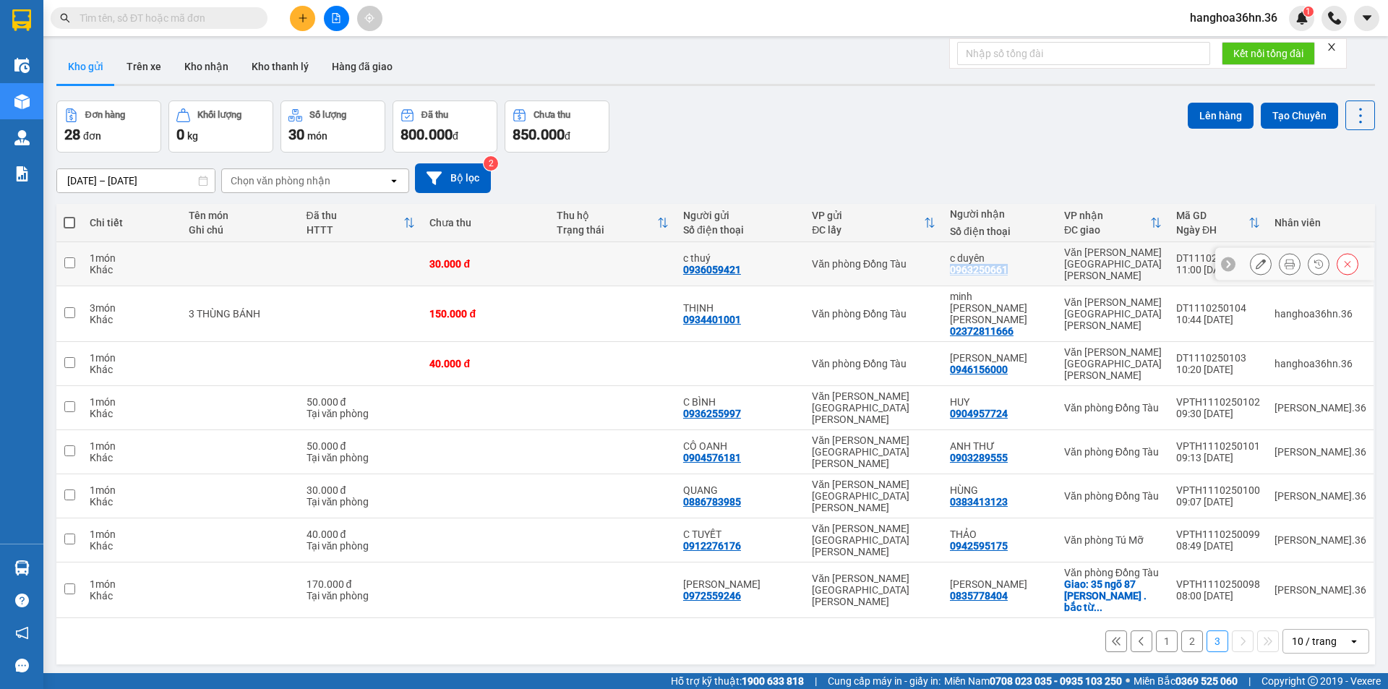
drag, startPoint x: 1028, startPoint y: 265, endPoint x: 968, endPoint y: 263, distance: 60.0
click at [968, 263] on div "c [PERSON_NAME] 0963250661" at bounding box center [1000, 263] width 100 height 23
checkbox input "true"
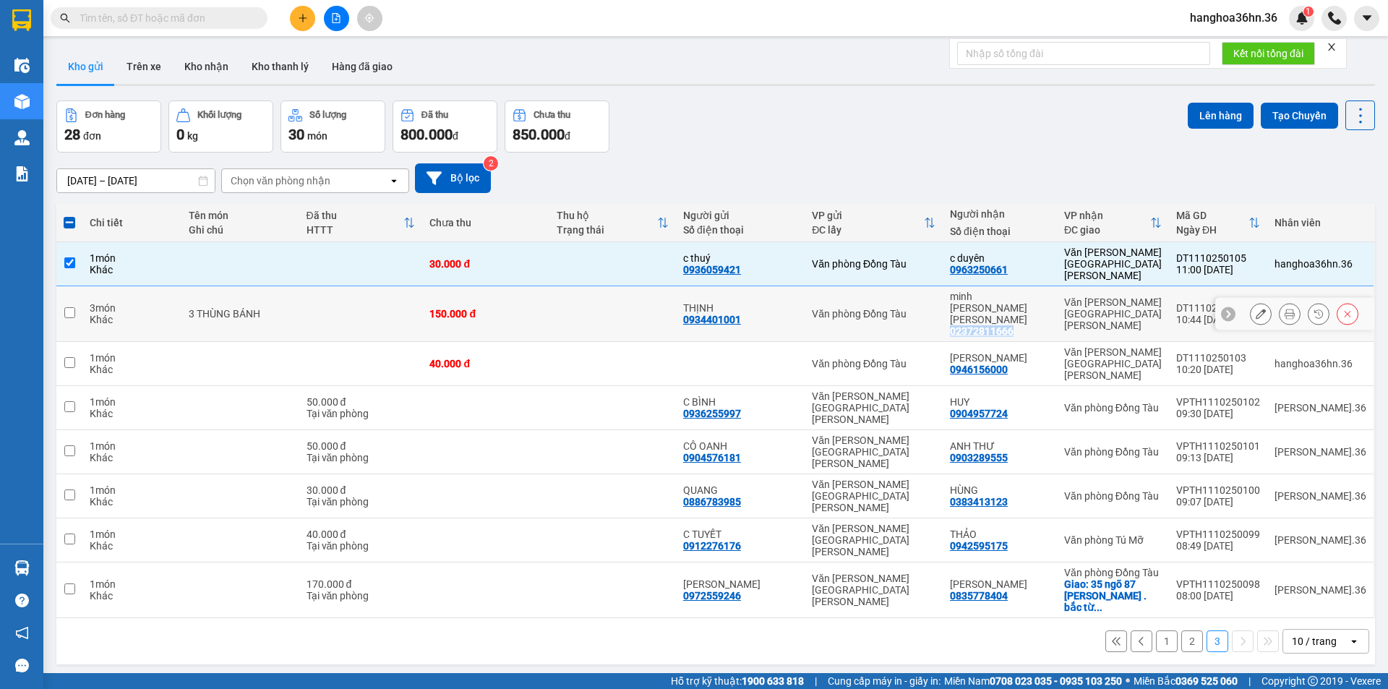
drag, startPoint x: 1032, startPoint y: 298, endPoint x: 967, endPoint y: 297, distance: 64.3
click at [967, 297] on div "minh [PERSON_NAME] [PERSON_NAME] 02372811666" at bounding box center [1000, 314] width 100 height 46
checkbox input "true"
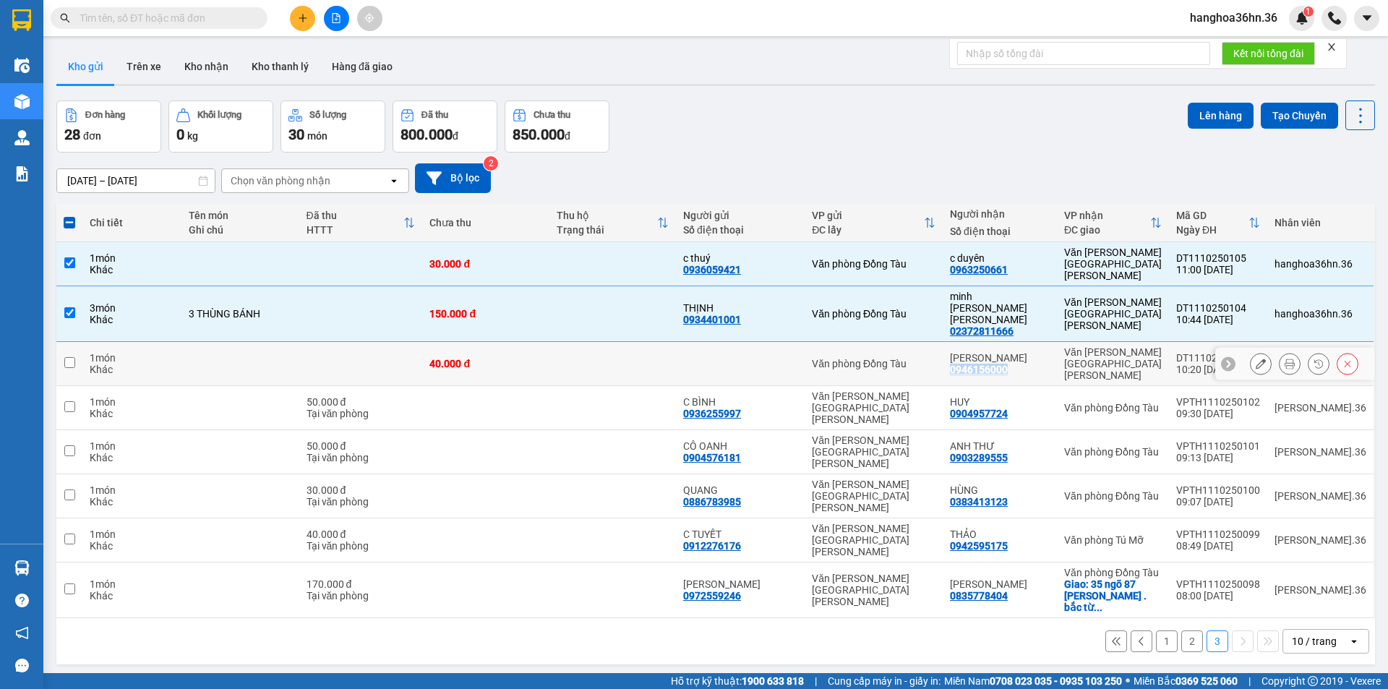
drag, startPoint x: 1025, startPoint y: 327, endPoint x: 969, endPoint y: 330, distance: 56.5
click at [969, 352] on div "[PERSON_NAME] 0946156000" at bounding box center [1000, 363] width 100 height 23
checkbox input "true"
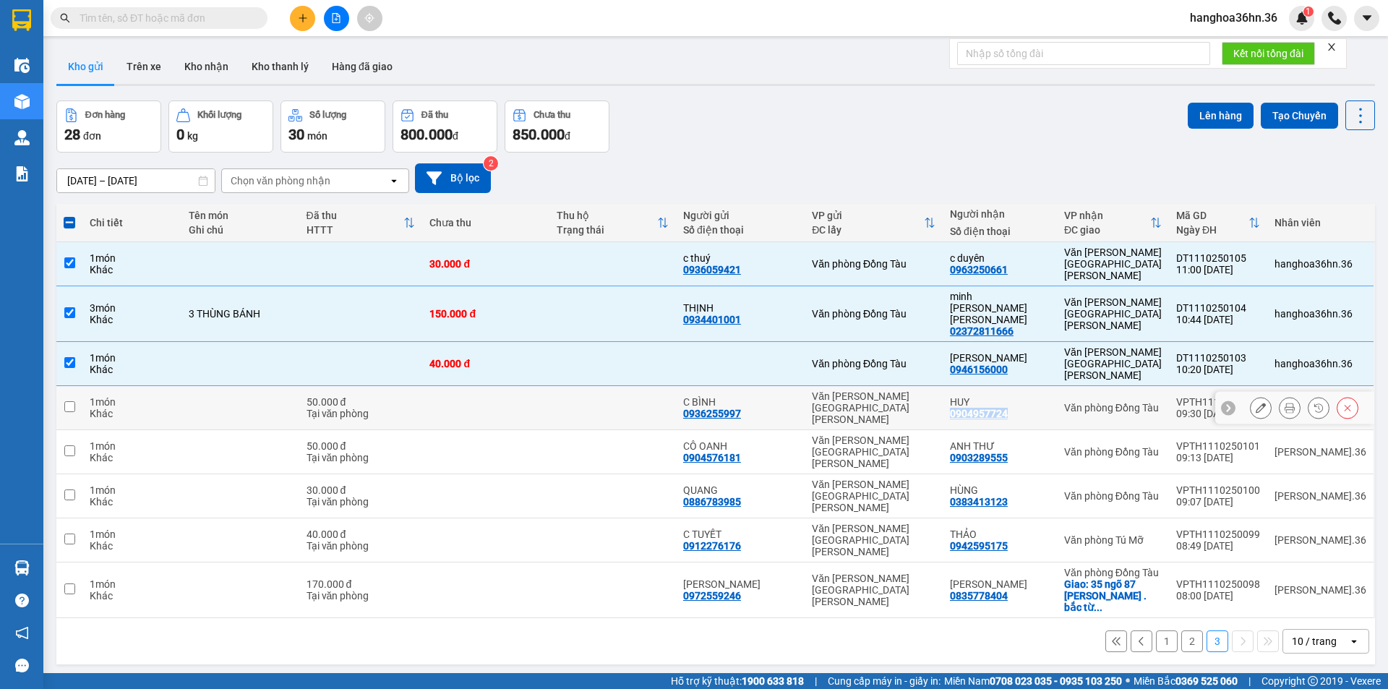
drag, startPoint x: 1026, startPoint y: 362, endPoint x: 964, endPoint y: 360, distance: 61.5
click at [964, 386] on td "[PERSON_NAME] 0904957724" at bounding box center [1000, 408] width 114 height 44
checkbox input "true"
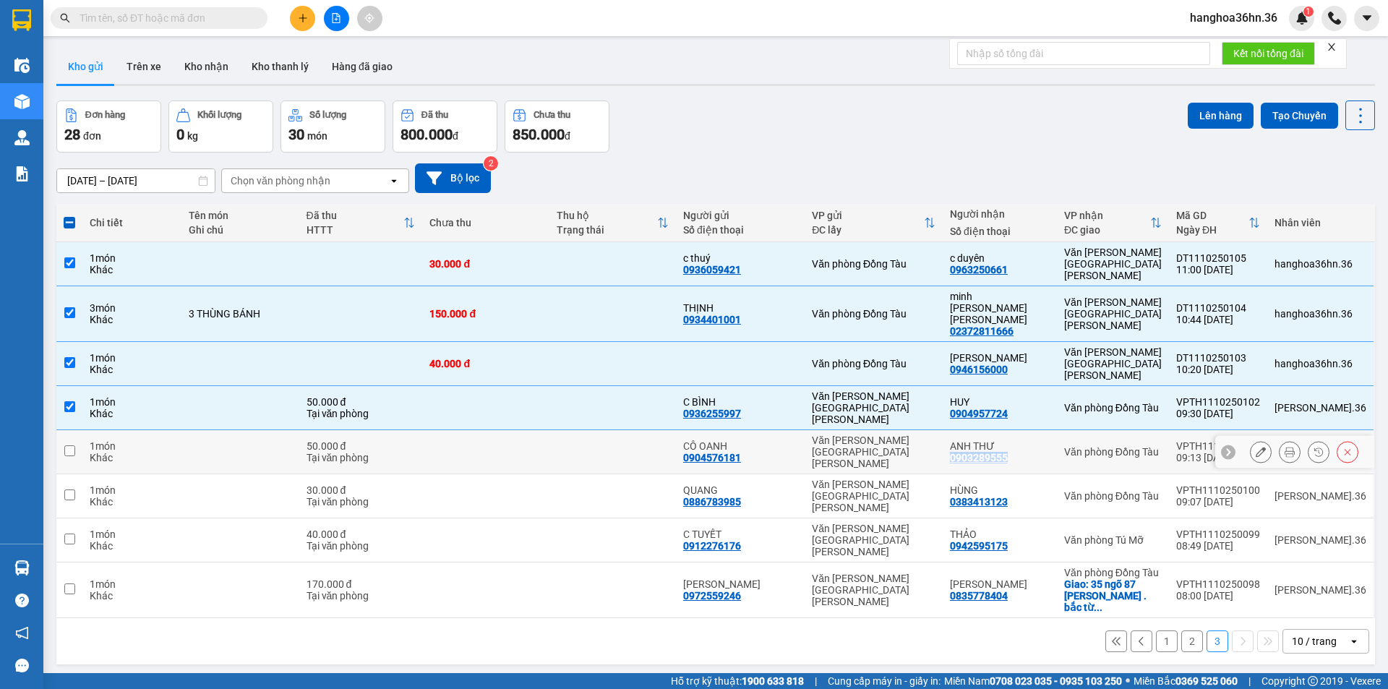
drag, startPoint x: 1022, startPoint y: 388, endPoint x: 968, endPoint y: 398, distance: 54.6
click at [968, 452] on div "0903289555" at bounding box center [979, 458] width 58 height 12
drag, startPoint x: 1034, startPoint y: 421, endPoint x: 969, endPoint y: 431, distance: 65.7
click at [969, 484] on div "HÙNG 0383413123" at bounding box center [1000, 495] width 100 height 23
checkbox input "true"
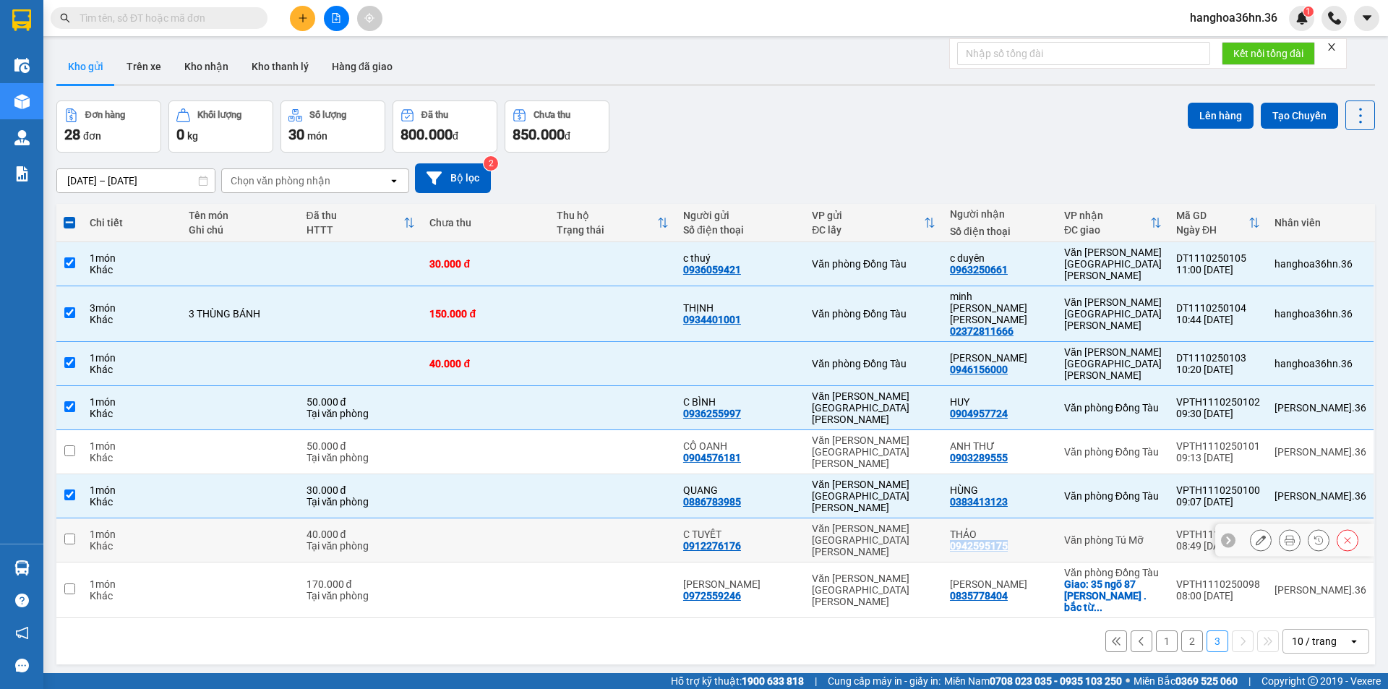
drag, startPoint x: 1035, startPoint y: 461, endPoint x: 965, endPoint y: 462, distance: 70.1
click at [965, 518] on td "[PERSON_NAME] 0942595175" at bounding box center [1000, 540] width 114 height 44
checkbox input "true"
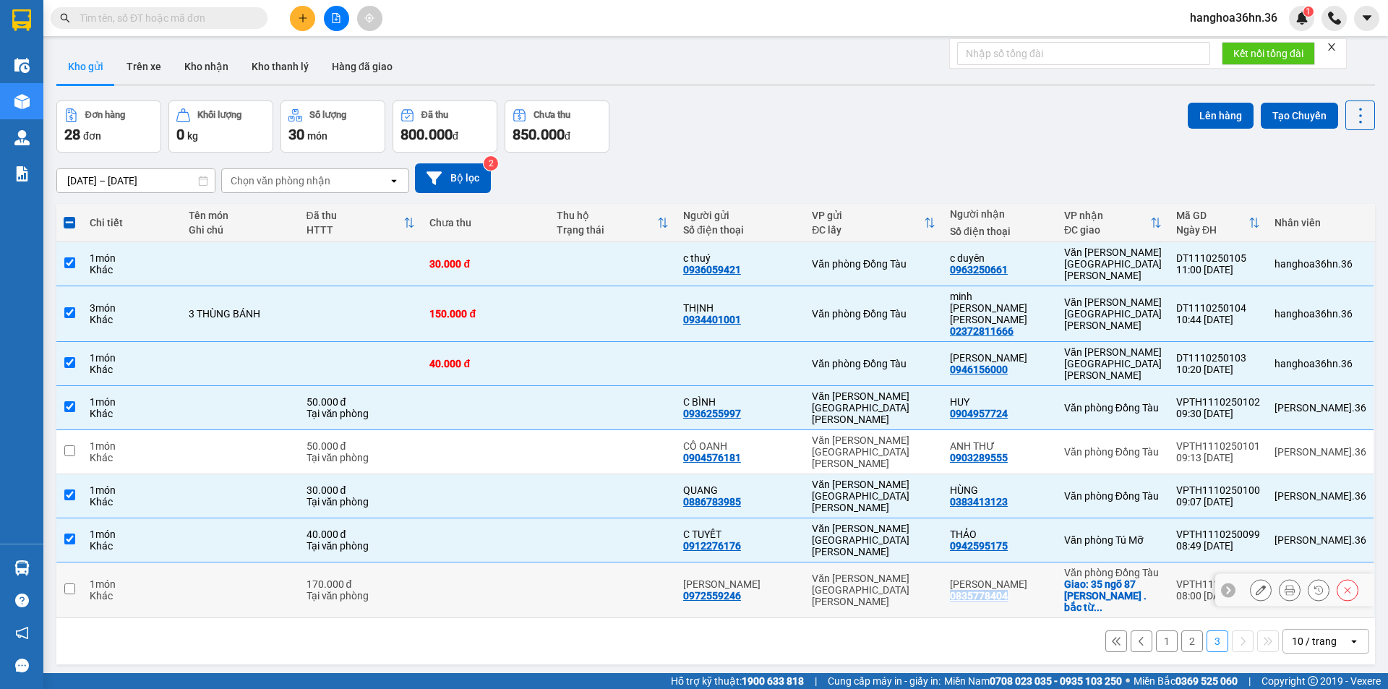
drag, startPoint x: 1027, startPoint y: 497, endPoint x: 967, endPoint y: 495, distance: 60.8
click at [967, 562] on td "[PERSON_NAME] 0835778404" at bounding box center [1000, 590] width 114 height 56
checkbox input "true"
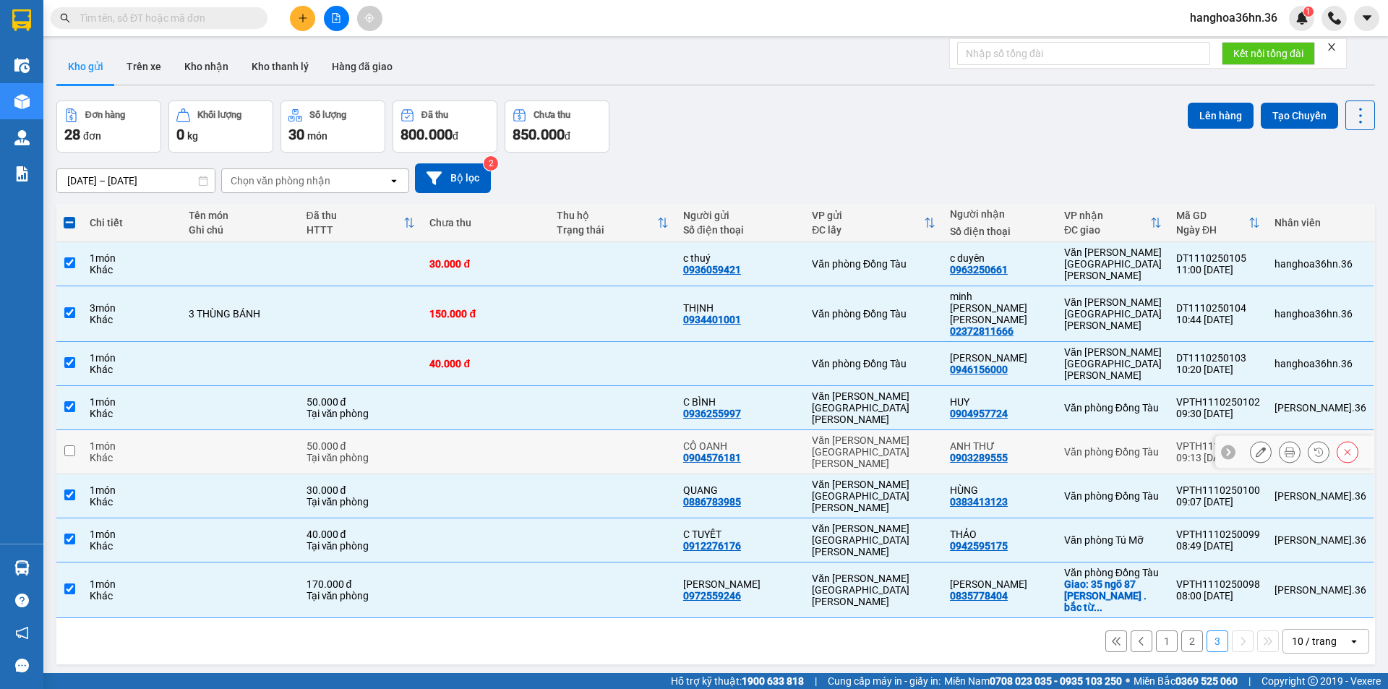
drag, startPoint x: 1062, startPoint y: 398, endPoint x: 832, endPoint y: 375, distance: 231.0
click at [1050, 440] on div "[PERSON_NAME] THƯ 0903289555" at bounding box center [1000, 451] width 100 height 23
checkbox input "true"
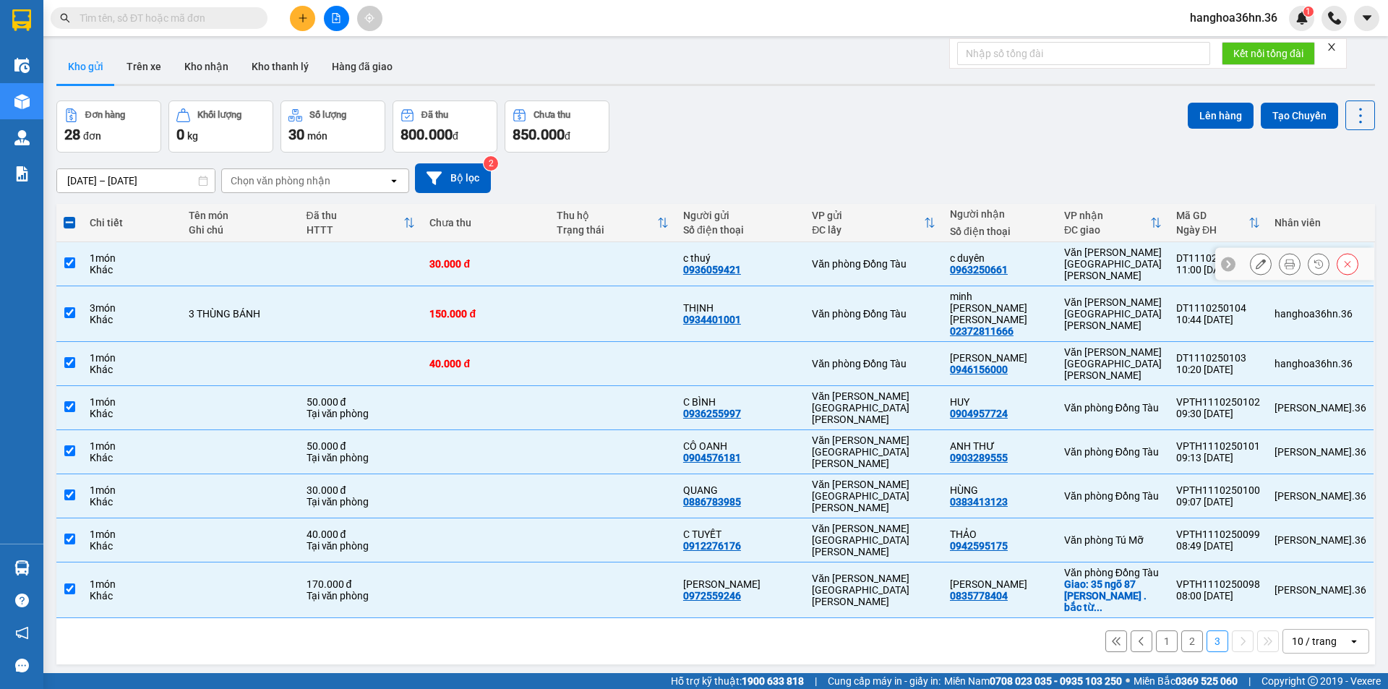
click at [534, 243] on td "30.000 đ" at bounding box center [485, 264] width 127 height 44
checkbox input "false"
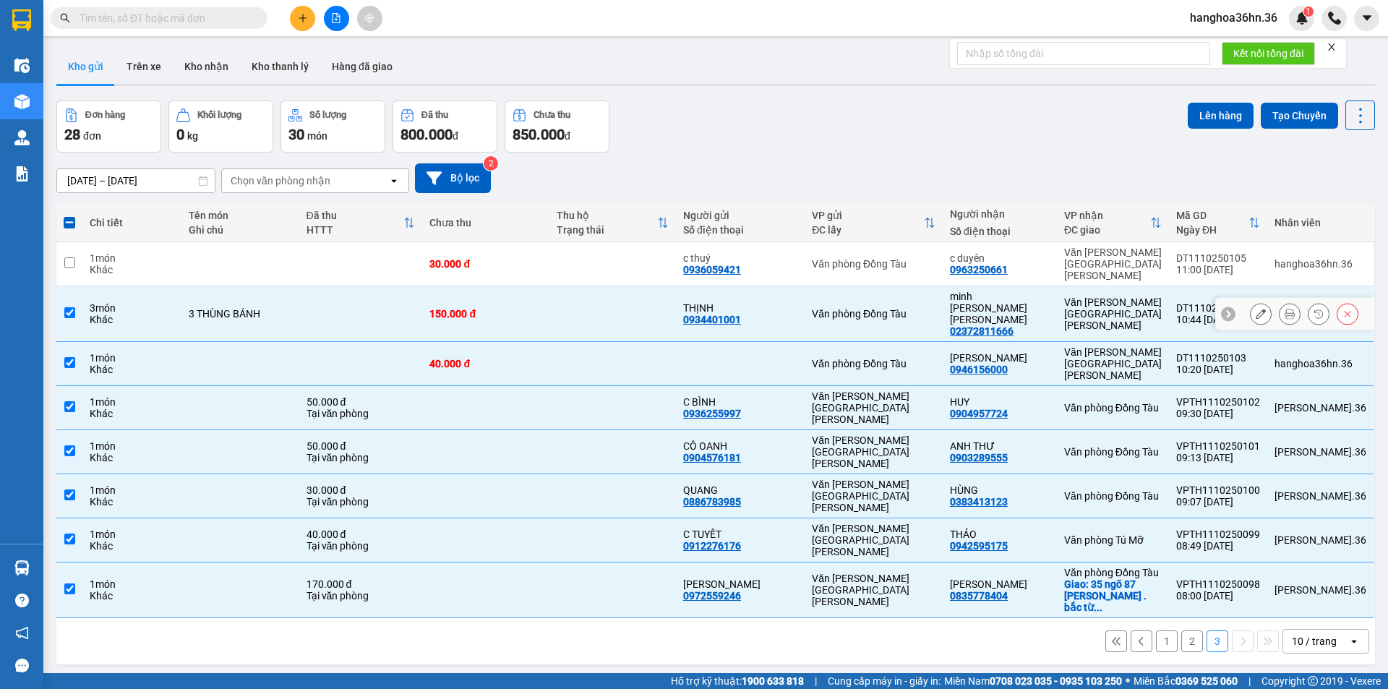
click at [539, 286] on td "150.000 đ" at bounding box center [485, 314] width 127 height 56
checkbox input "false"
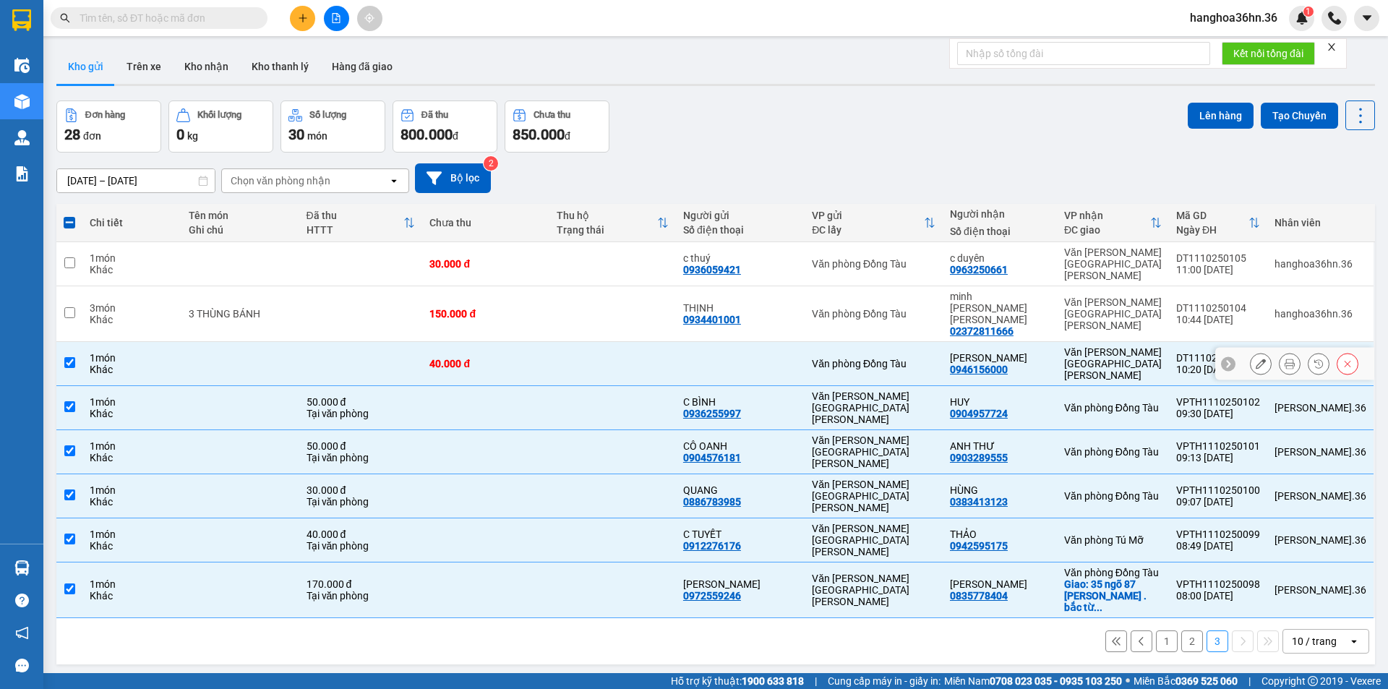
click at [541, 358] on div "40.000 đ" at bounding box center [485, 364] width 112 height 12
checkbox input "false"
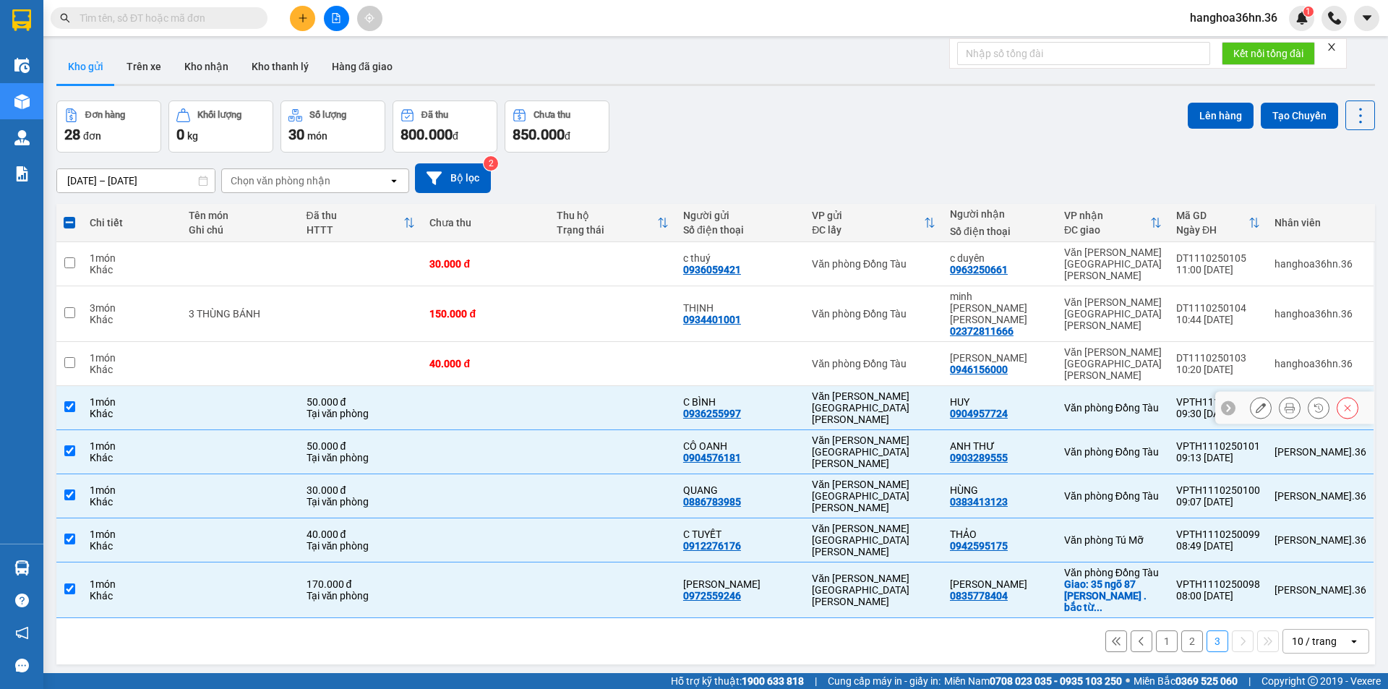
click at [519, 386] on td at bounding box center [485, 408] width 127 height 44
checkbox input "false"
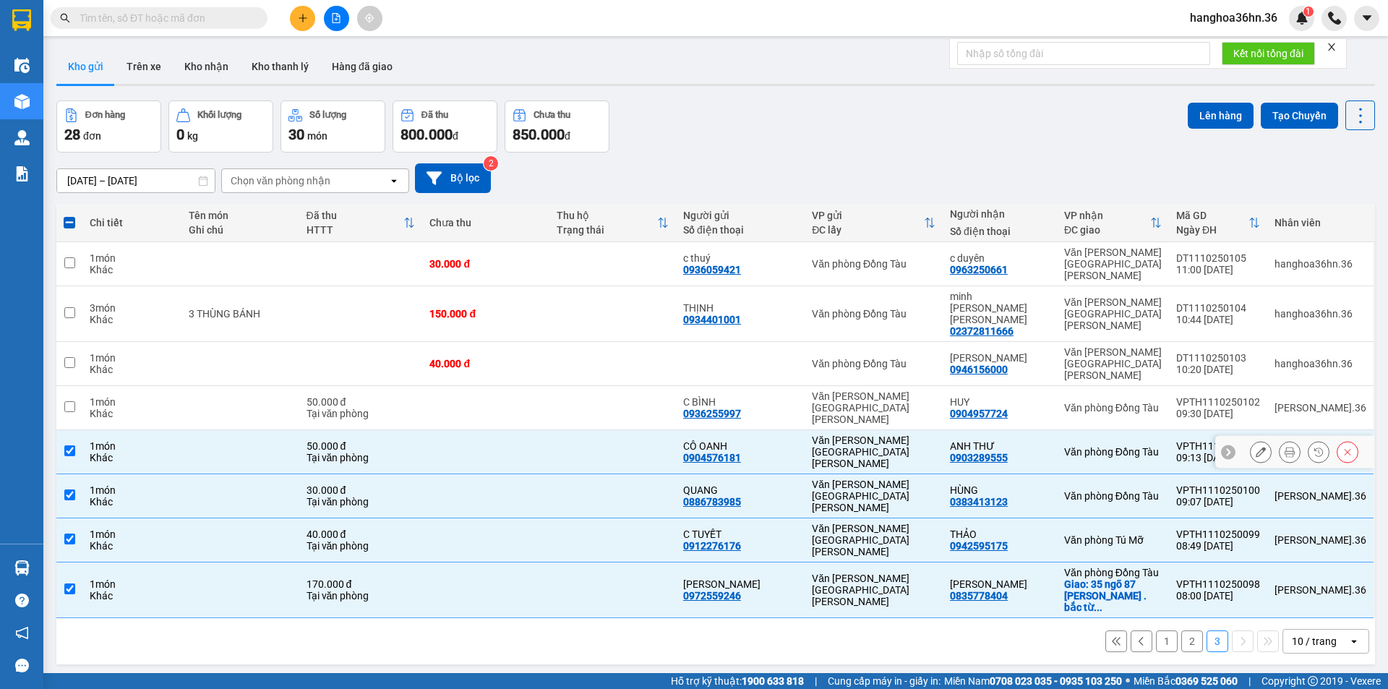
click at [510, 430] on td at bounding box center [485, 452] width 127 height 44
checkbox input "false"
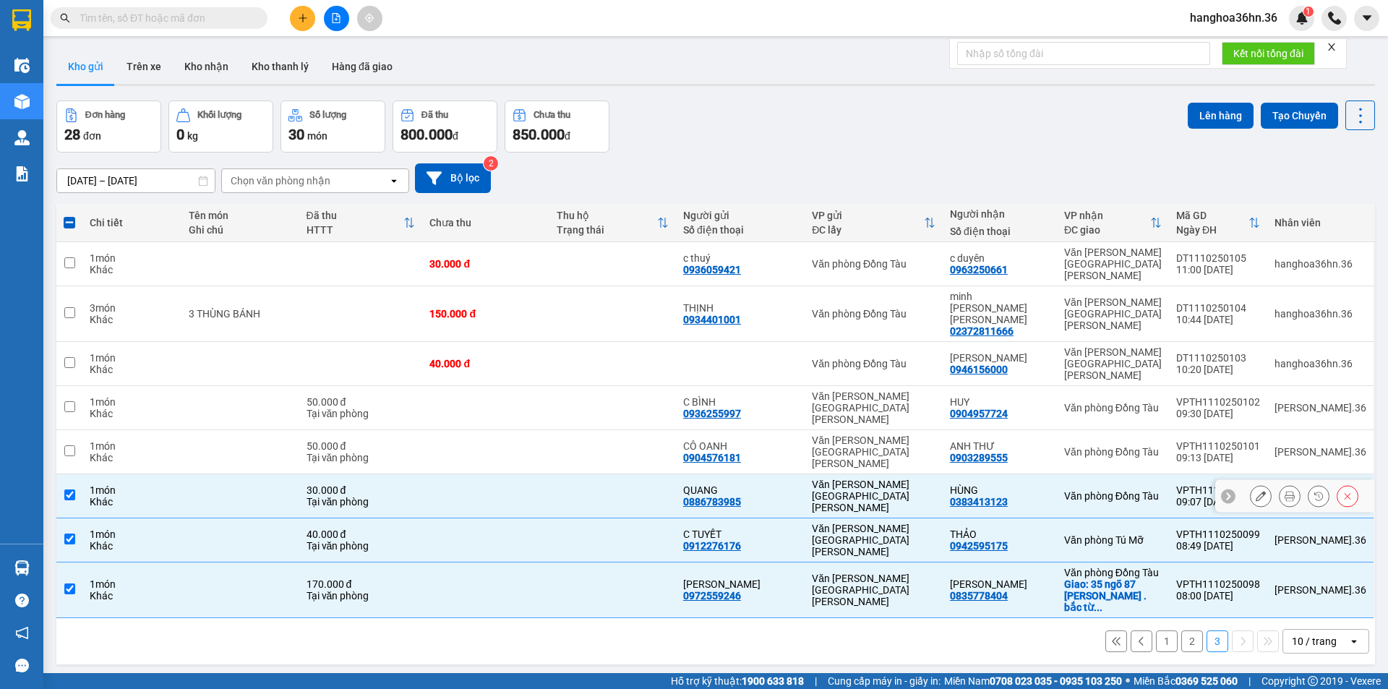
click at [508, 474] on td at bounding box center [485, 496] width 127 height 44
checkbox input "false"
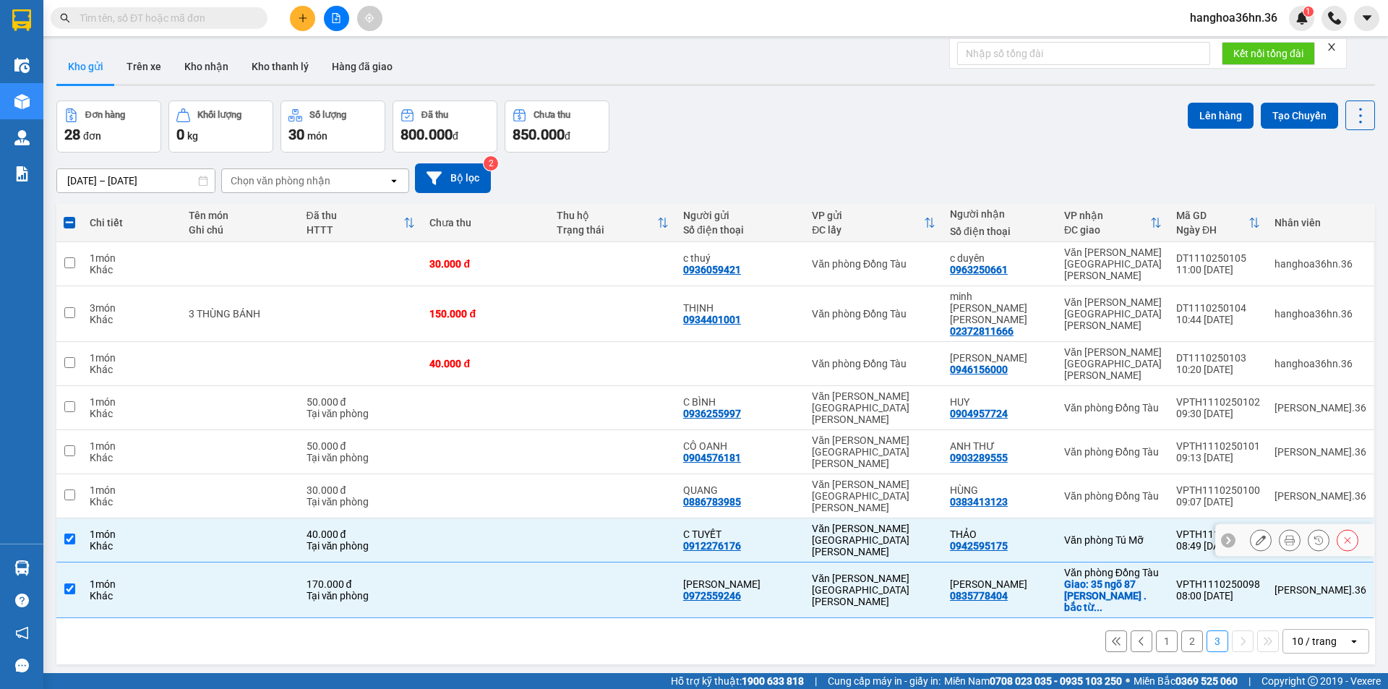
drag, startPoint x: 508, startPoint y: 448, endPoint x: 512, endPoint y: 482, distance: 35.0
click at [508, 518] on td at bounding box center [485, 540] width 127 height 44
checkbox input "false"
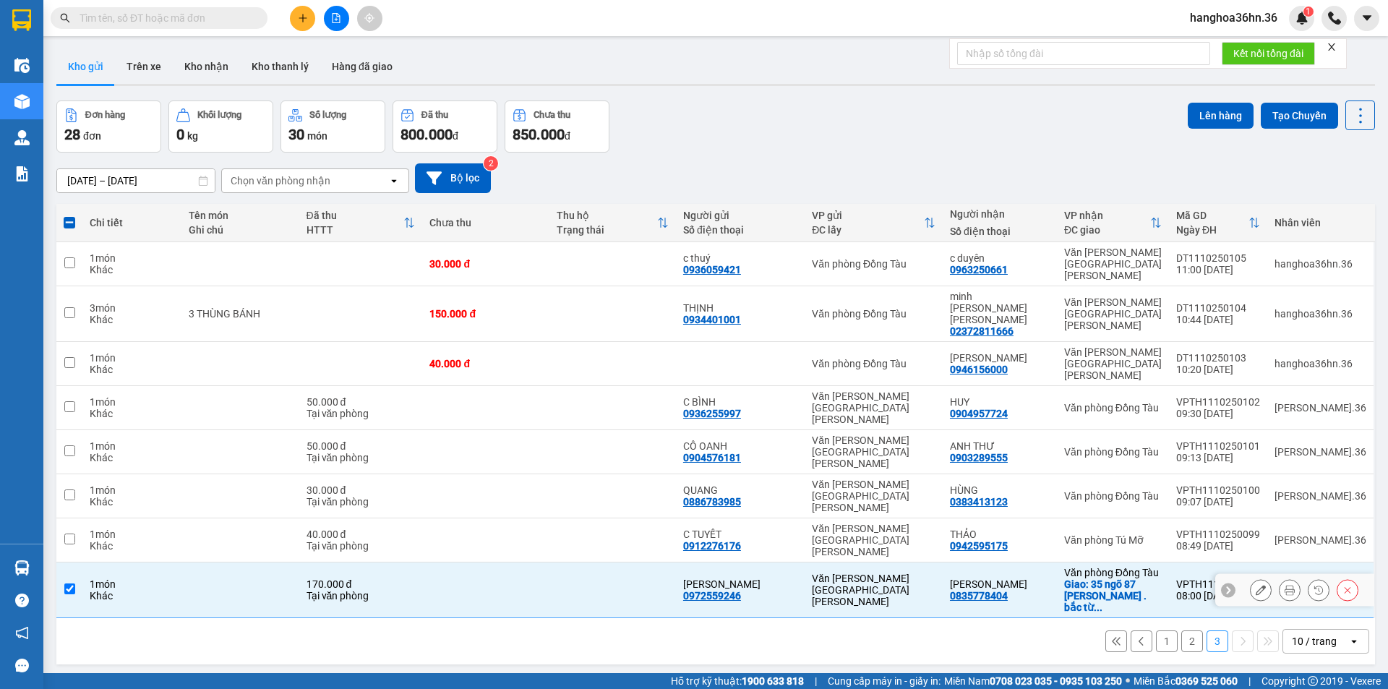
click at [514, 562] on td at bounding box center [485, 590] width 127 height 56
checkbox input "false"
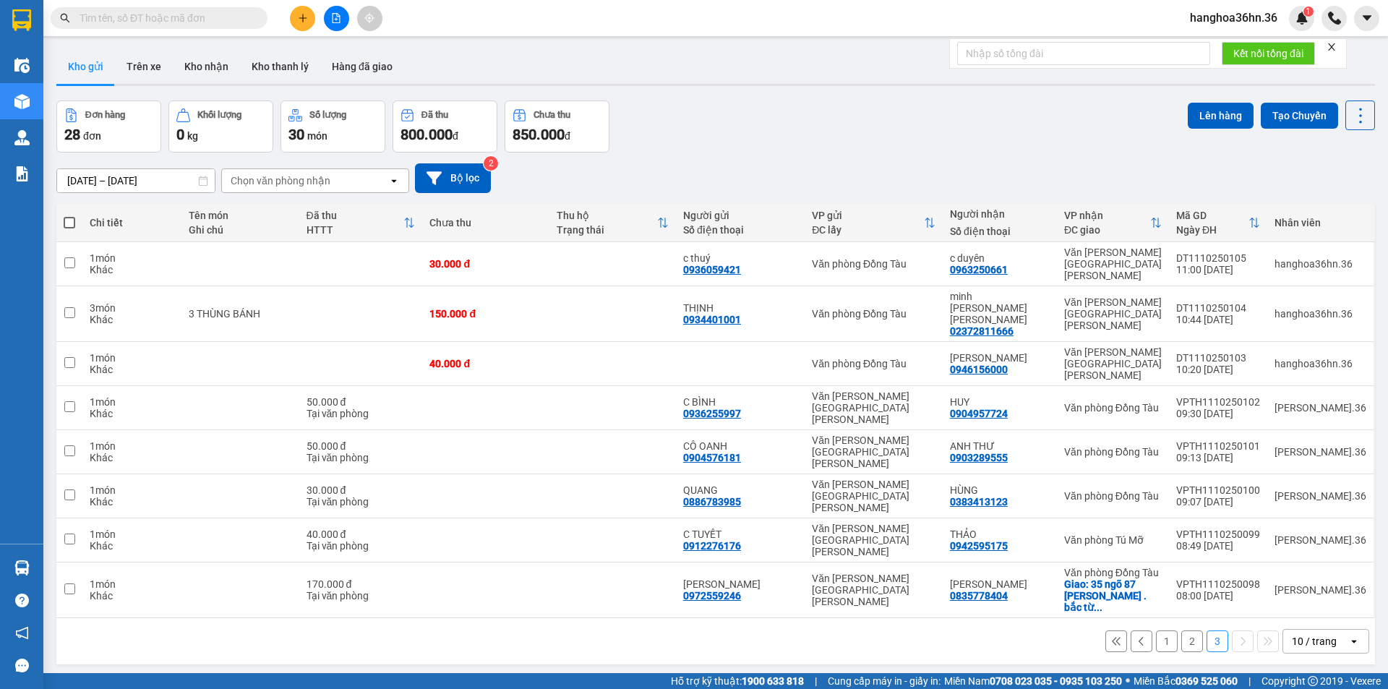
click at [1181, 630] on button "2" at bounding box center [1192, 641] width 22 height 22
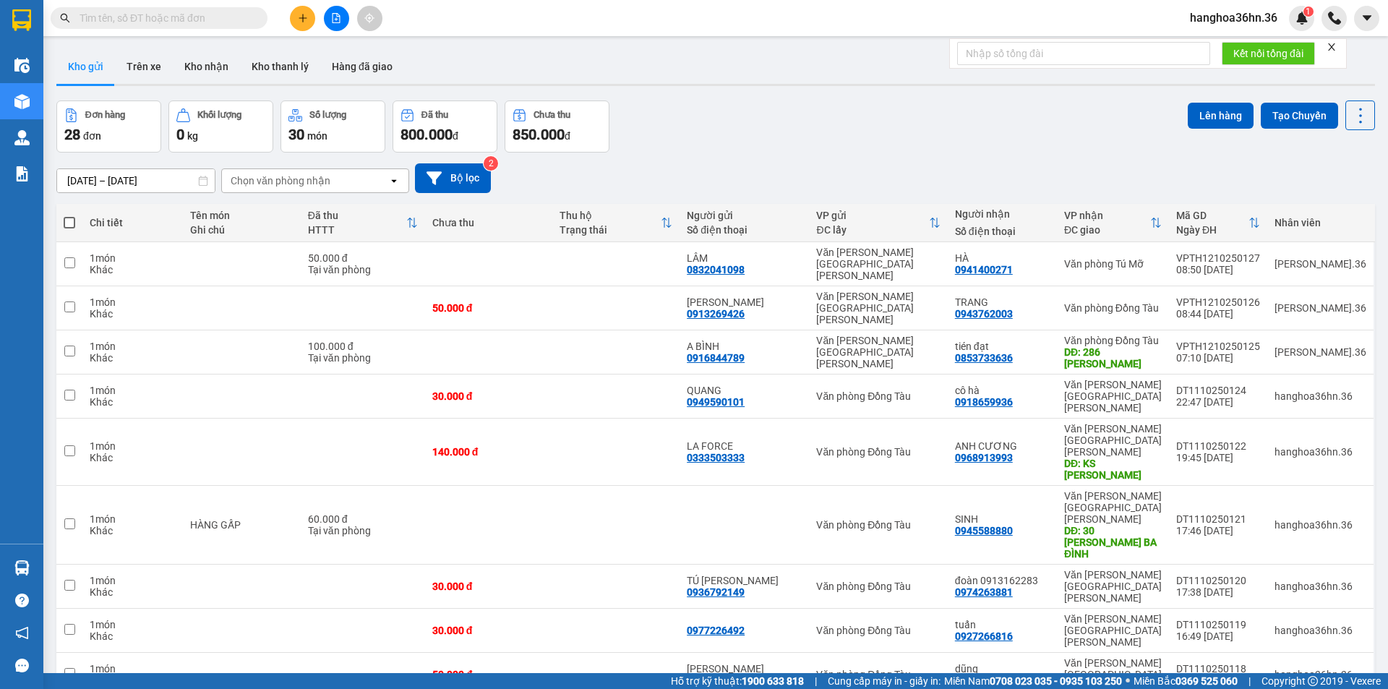
click at [144, 11] on input "text" at bounding box center [165, 18] width 171 height 16
paste input "091 1256456"
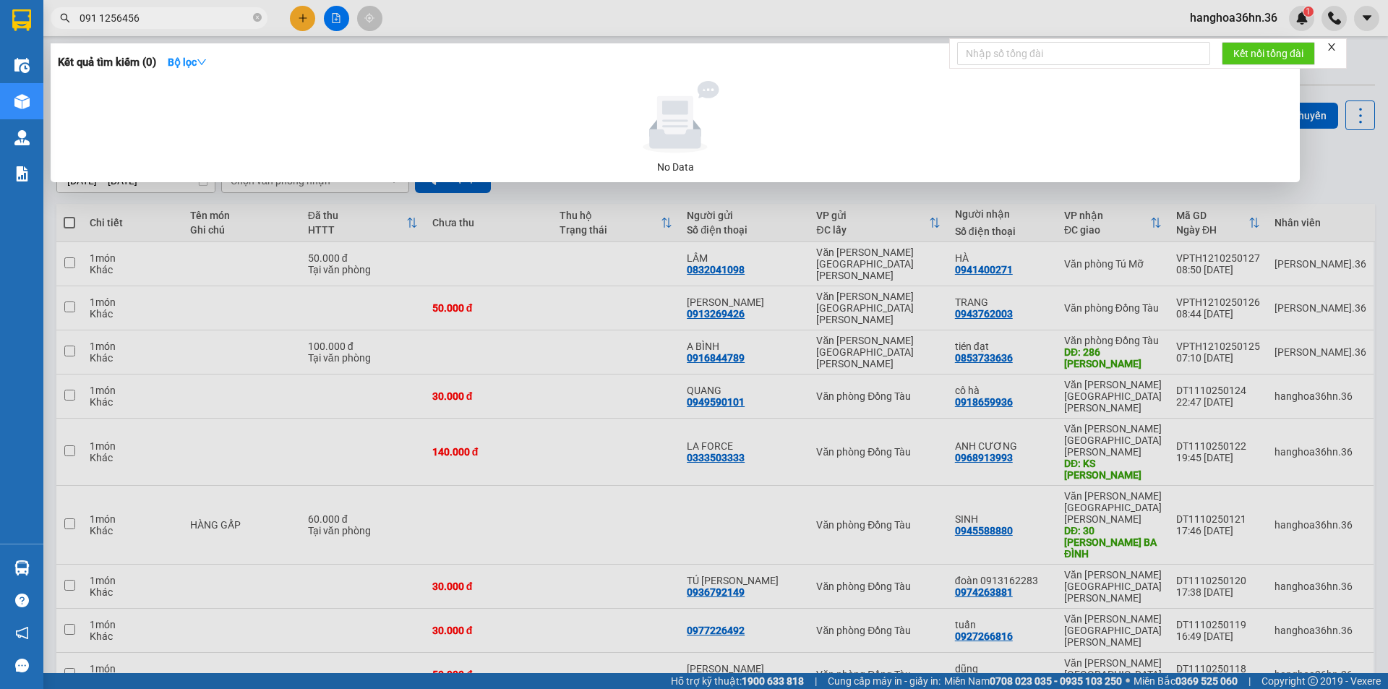
click at [100, 20] on input "091 1256456" at bounding box center [165, 18] width 171 height 16
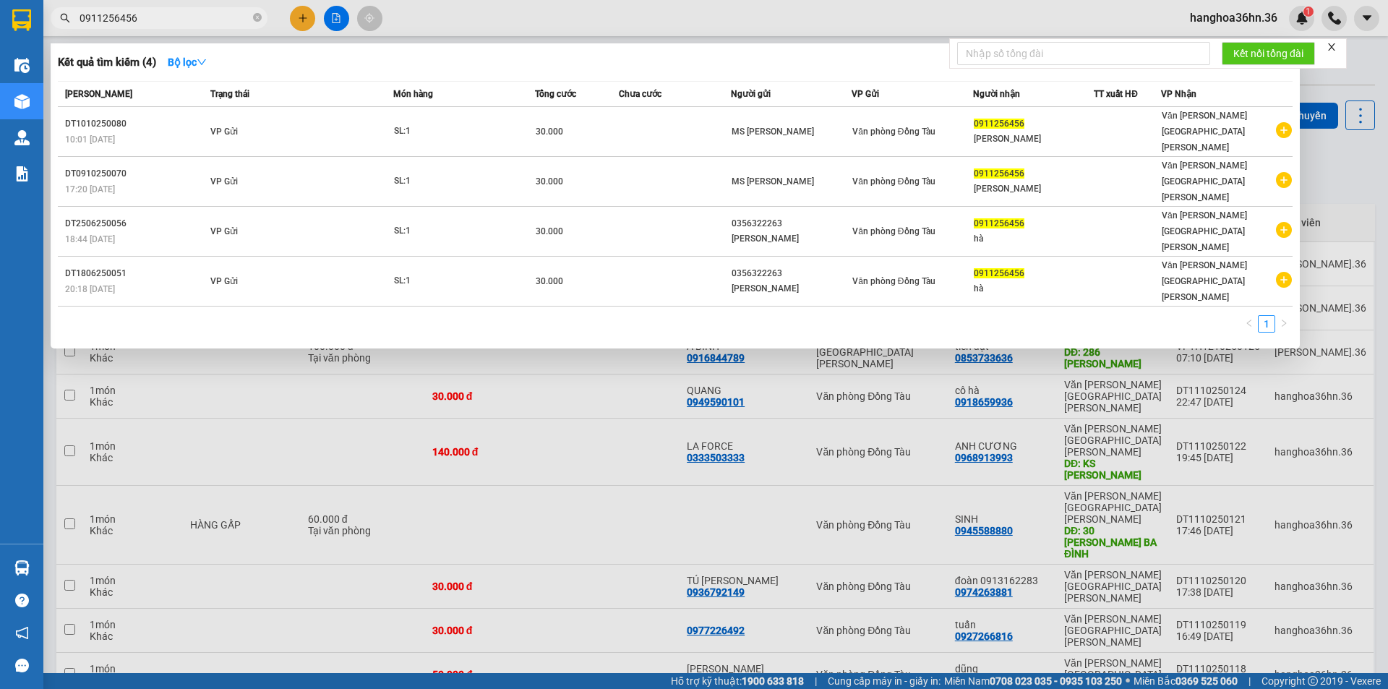
type input "0911256456"
click at [258, 19] on icon "close-circle" at bounding box center [257, 17] width 9 height 9
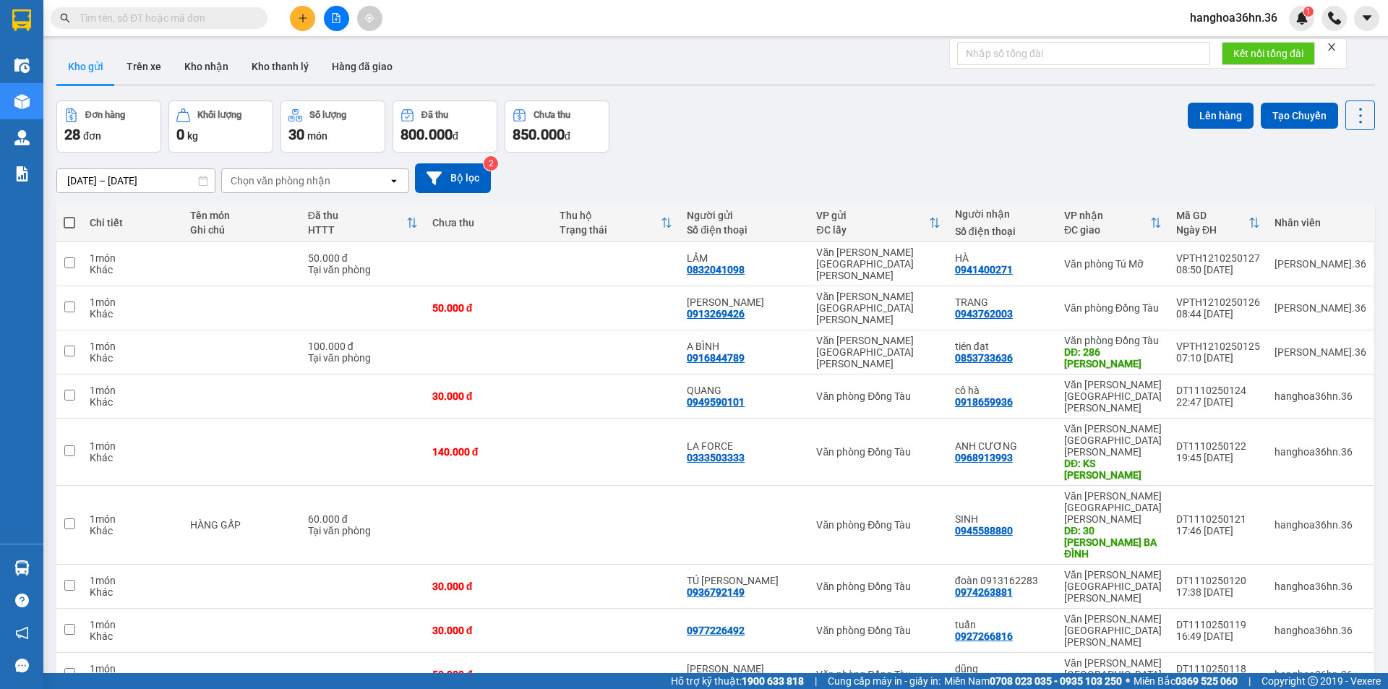
paste input "0963625304"
type input "0963625304"
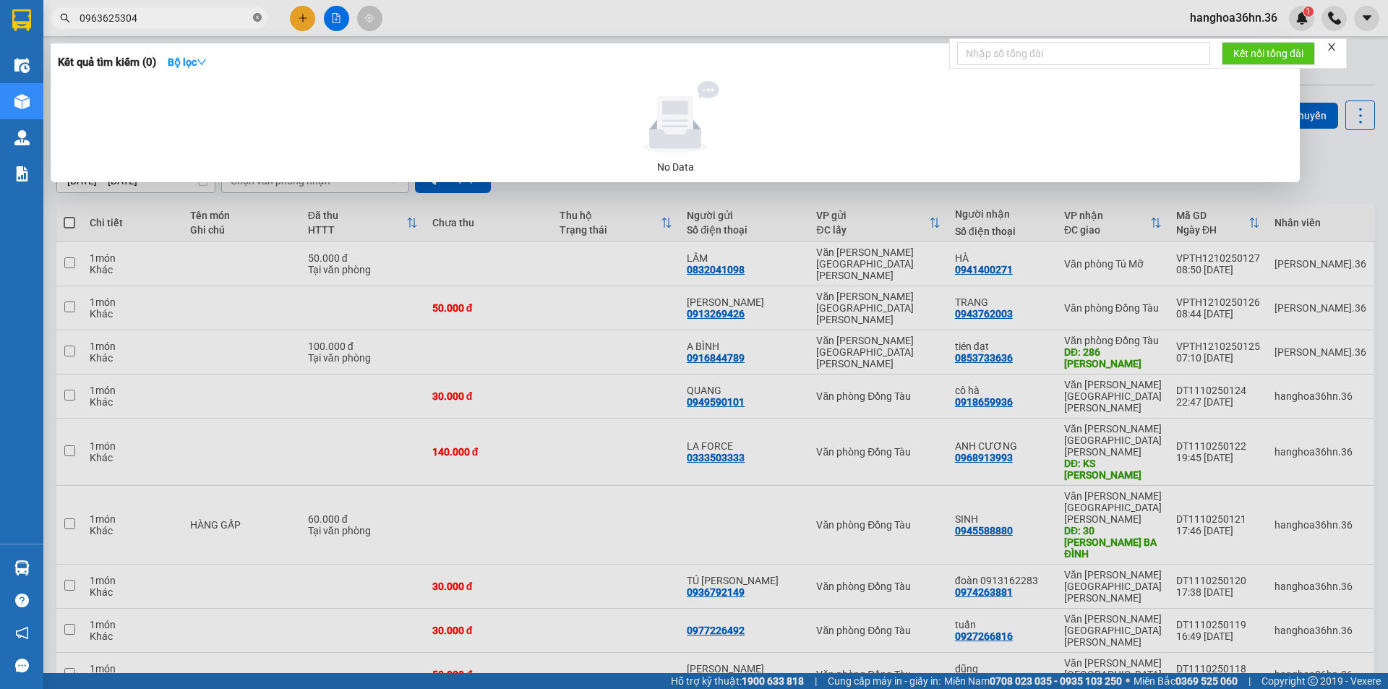
click at [257, 20] on icon "close-circle" at bounding box center [257, 17] width 9 height 9
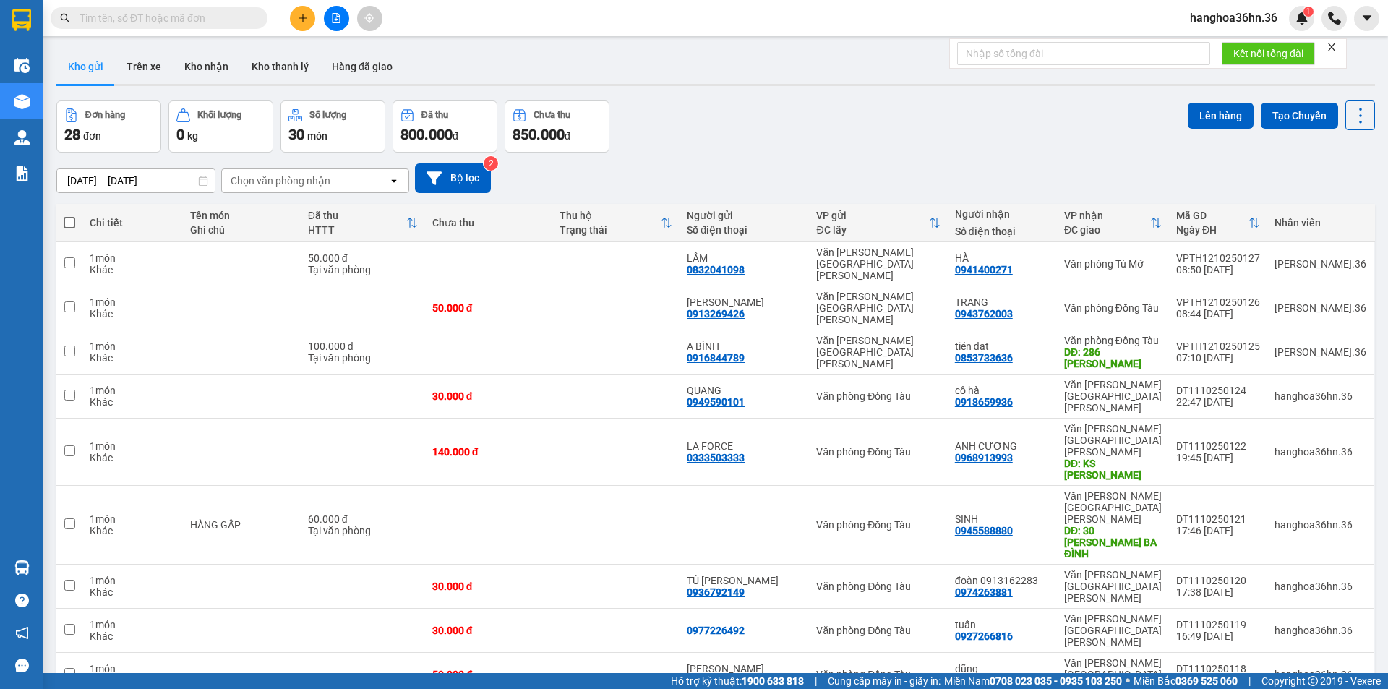
paste input "0963625304"
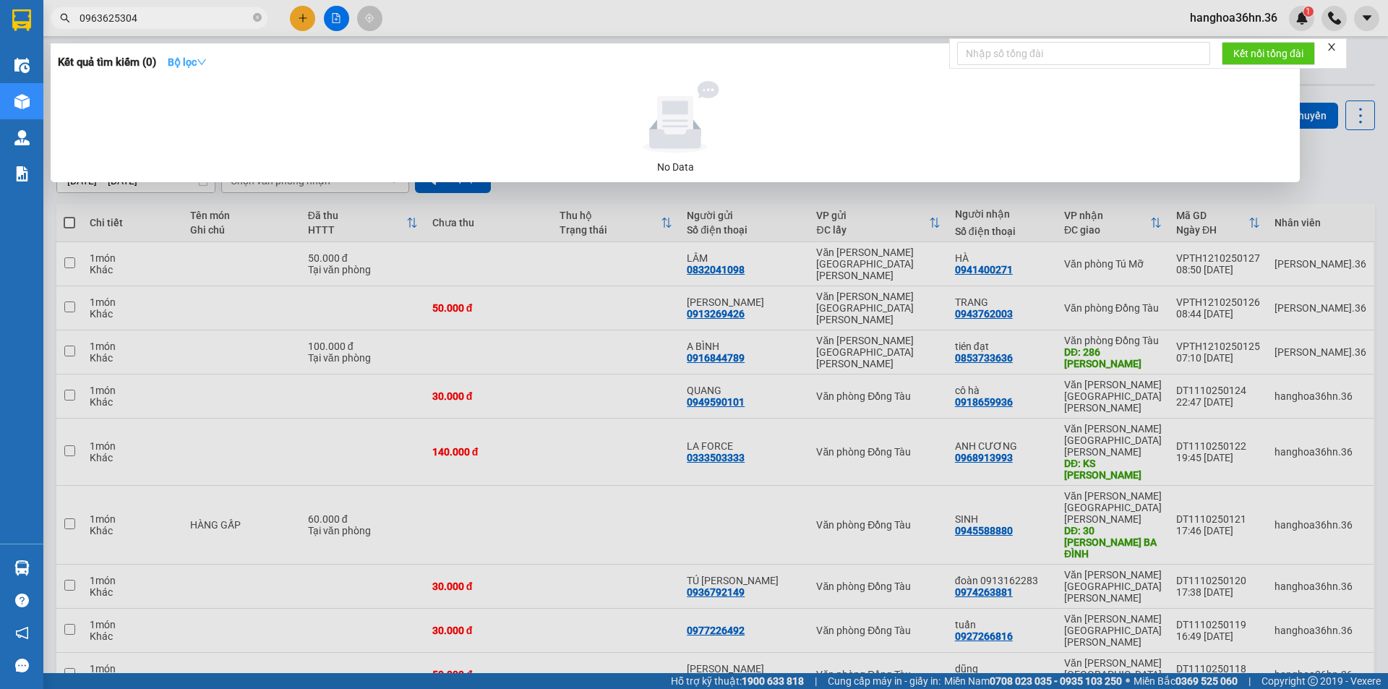
type input "0963625304"
click at [180, 62] on strong "Bộ lọc" at bounding box center [187, 62] width 39 height 12
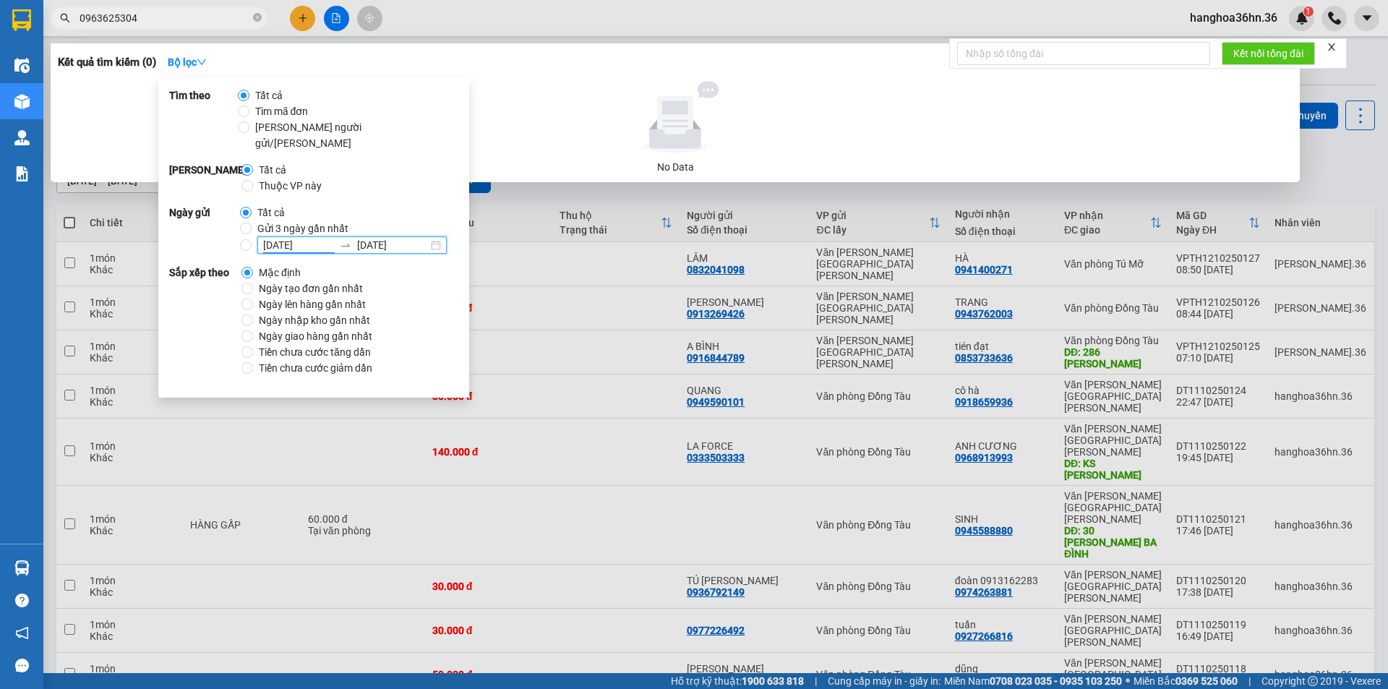
click at [289, 237] on input "[DATE]" at bounding box center [298, 245] width 71 height 16
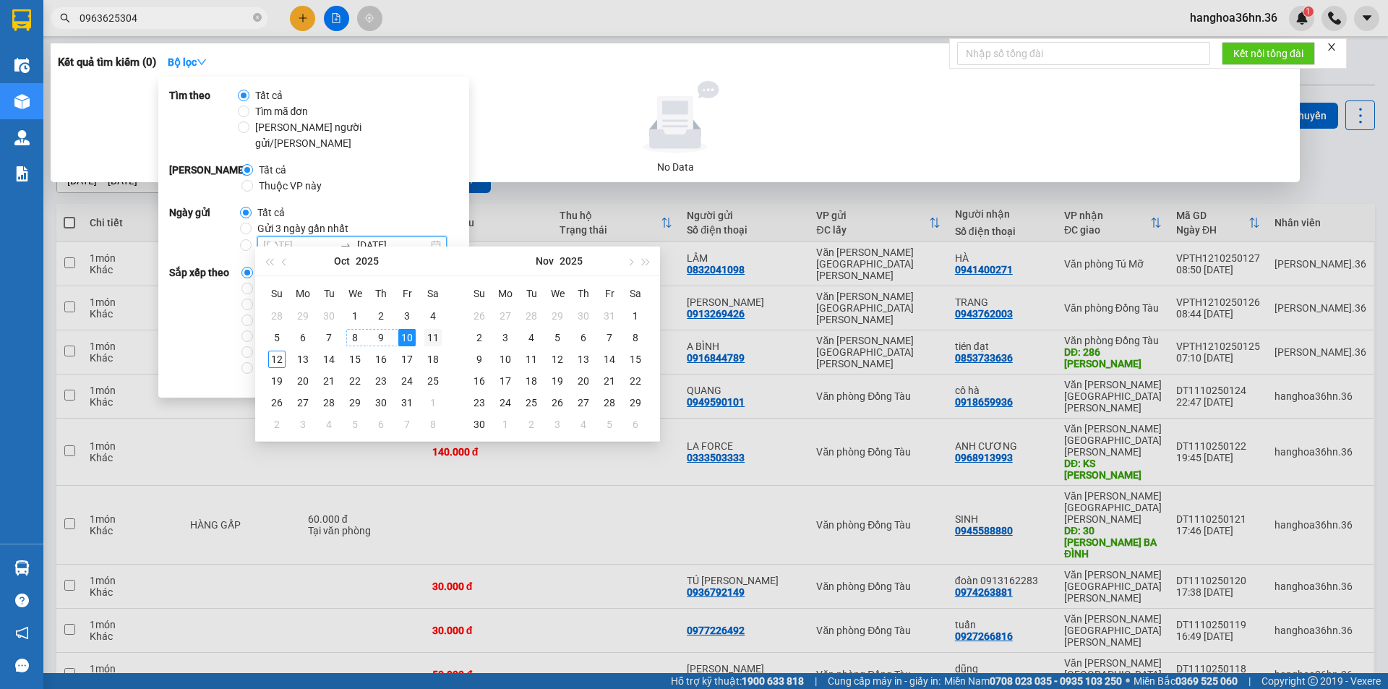
type input "[DATE]"
click at [432, 340] on div "11" at bounding box center [432, 337] width 17 height 17
type input "[DATE]"
click at [278, 360] on div "12" at bounding box center [276, 359] width 17 height 17
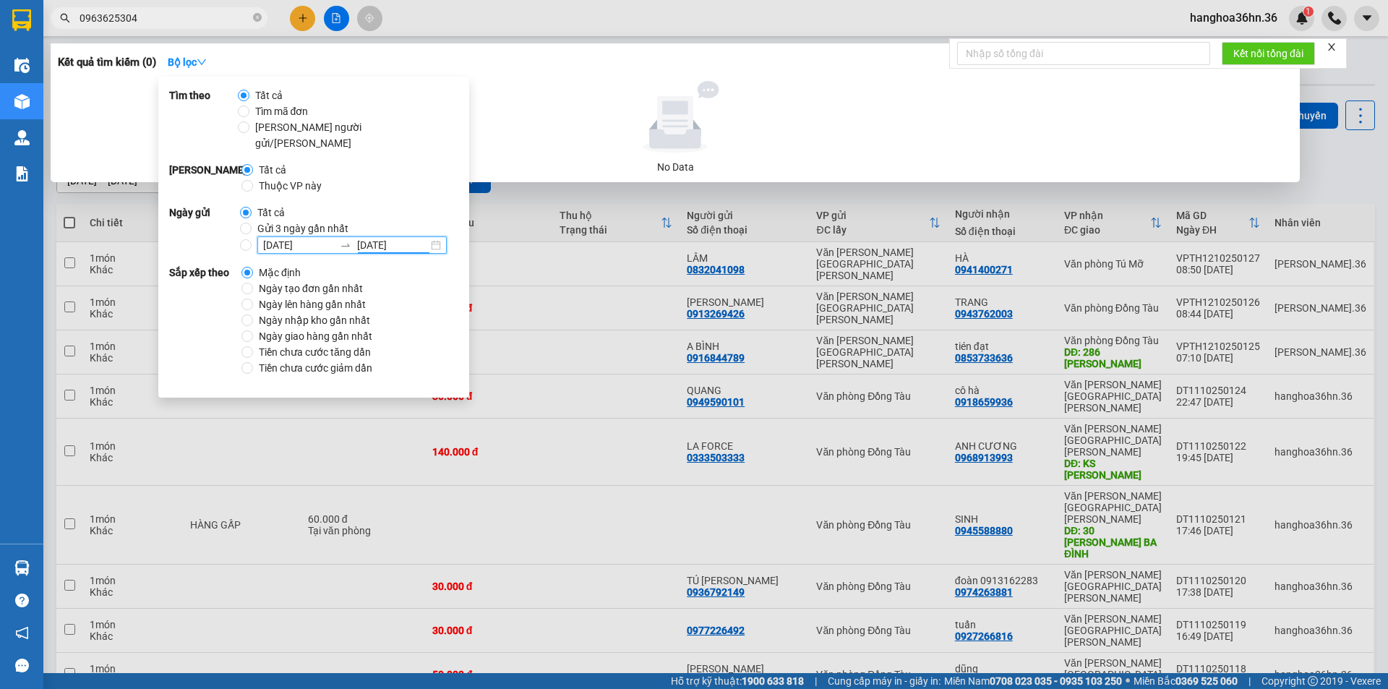
click at [542, 142] on div at bounding box center [675, 117] width 1223 height 72
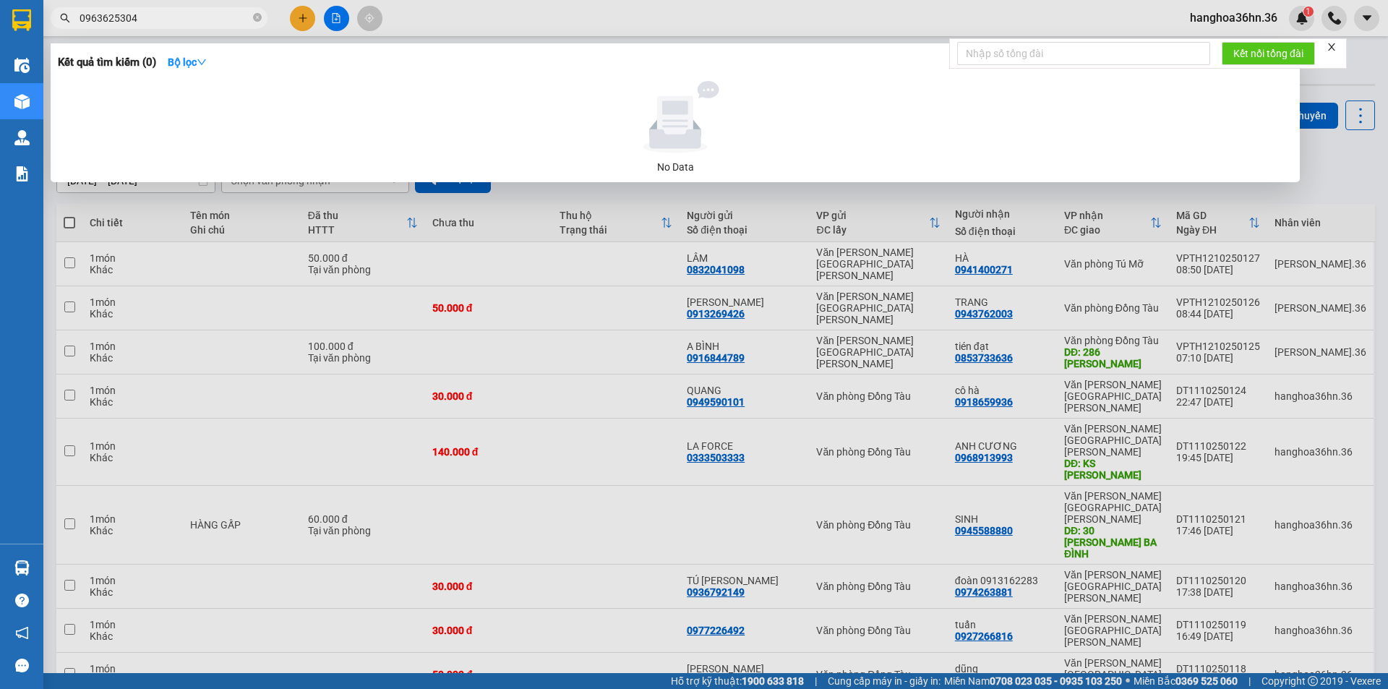
click at [189, 17] on input "0963625304" at bounding box center [165, 18] width 171 height 16
type input "0963625304"
click at [256, 19] on icon "close-circle" at bounding box center [257, 17] width 9 height 9
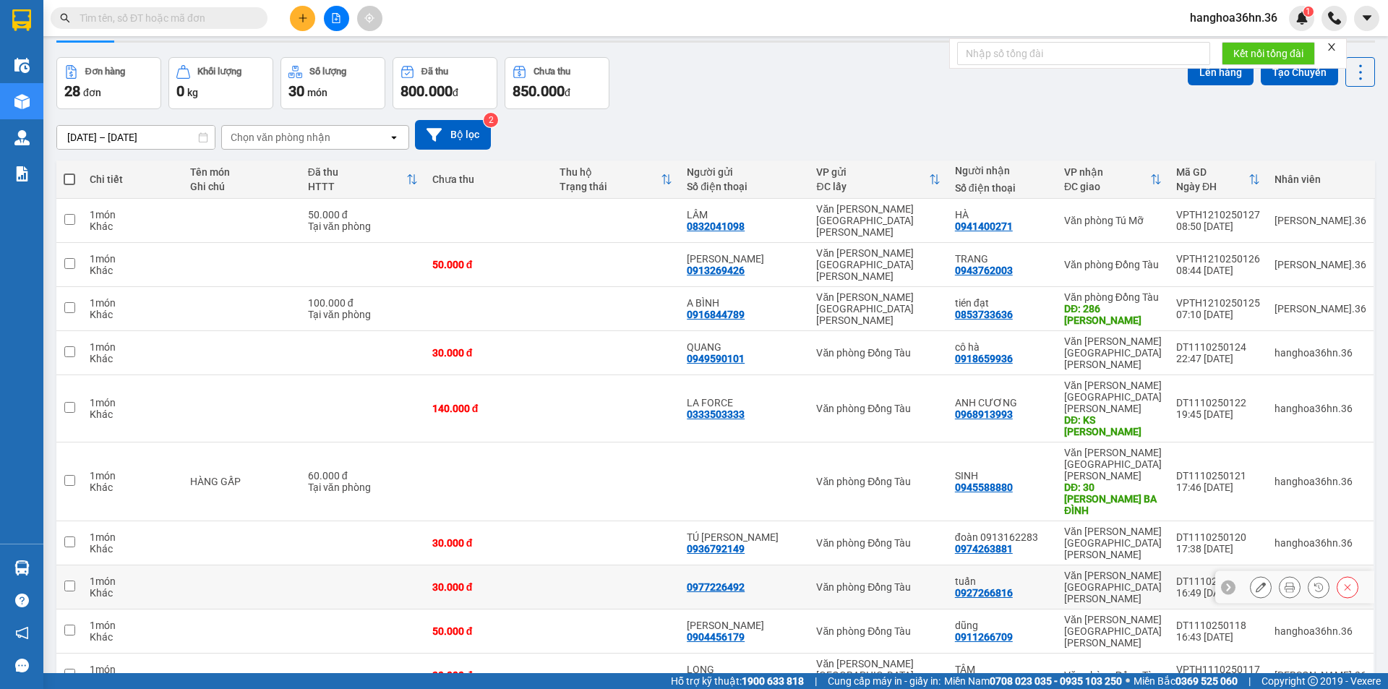
scroll to position [67, 0]
